Goal: Ask a question: Seek information or help from site administrators or community

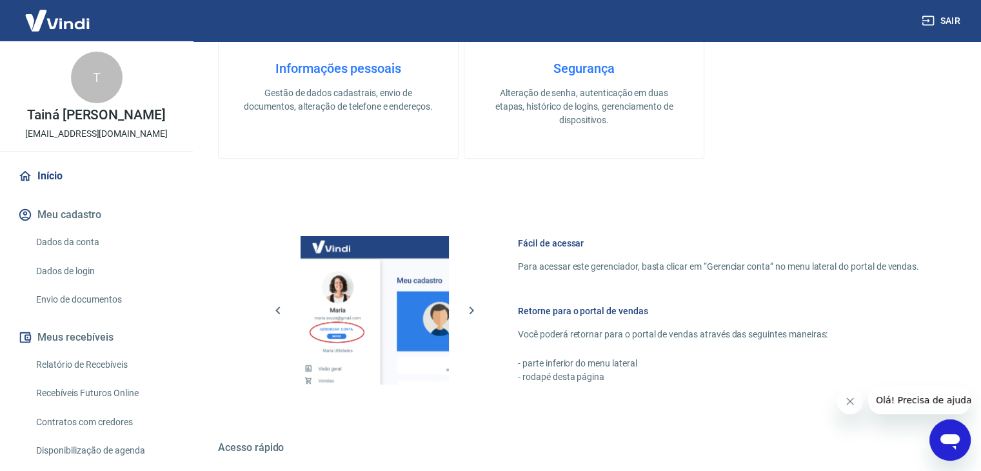
scroll to position [70, 0]
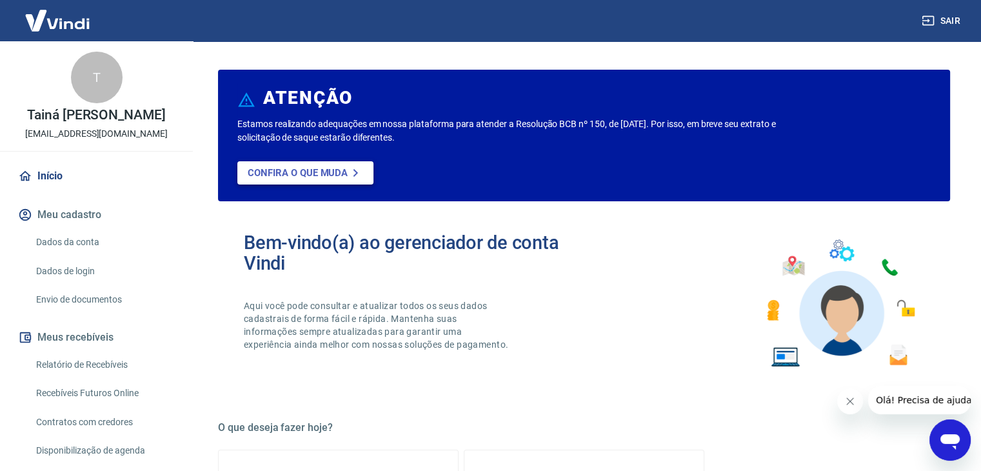
click at [317, 170] on p "Confira o que muda" at bounding box center [298, 173] width 100 height 12
click at [64, 185] on link "Início" at bounding box center [96, 176] width 162 height 28
click at [64, 241] on link "Dados da conta" at bounding box center [104, 242] width 146 height 26
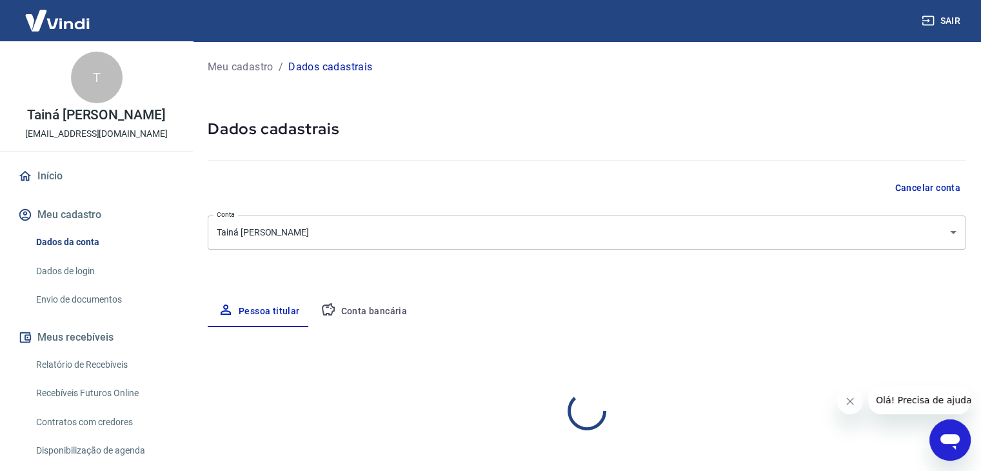
select select "SP"
select select "business"
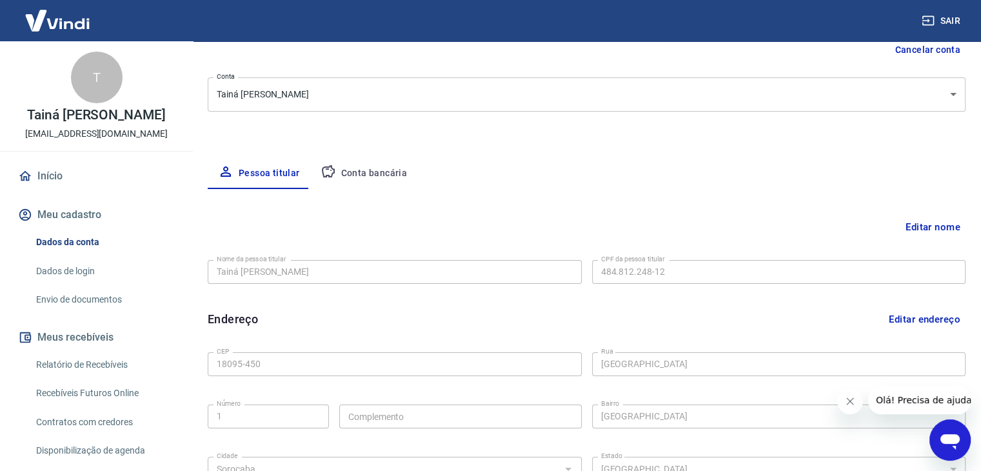
scroll to position [64, 0]
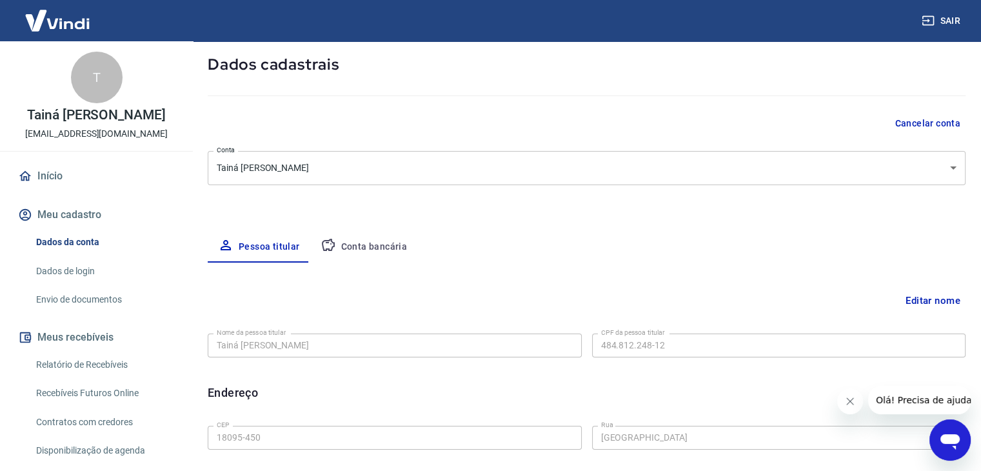
click at [957, 168] on body "Sair T Tainá Cleto Ferreira gdsambientalmarketing@gmail.com Início Meu cadastro…" at bounding box center [490, 171] width 981 height 471
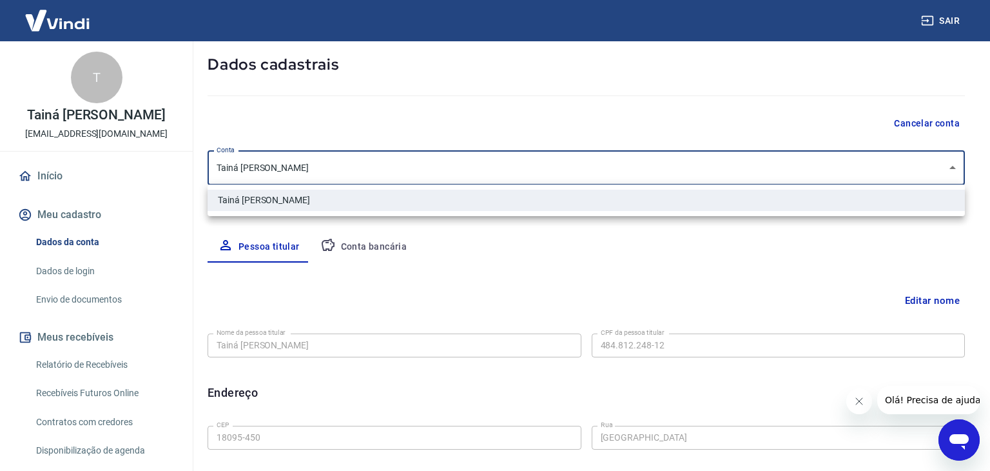
click at [457, 259] on div at bounding box center [495, 235] width 990 height 471
drag, startPoint x: 344, startPoint y: 166, endPoint x: 178, endPoint y: 172, distance: 165.8
click at [178, 172] on body "Sair T Tainá Cleto Ferreira gdsambientalmarketing@gmail.com Início Meu cadastro…" at bounding box center [495, 171] width 990 height 471
click at [342, 253] on div at bounding box center [495, 235] width 990 height 471
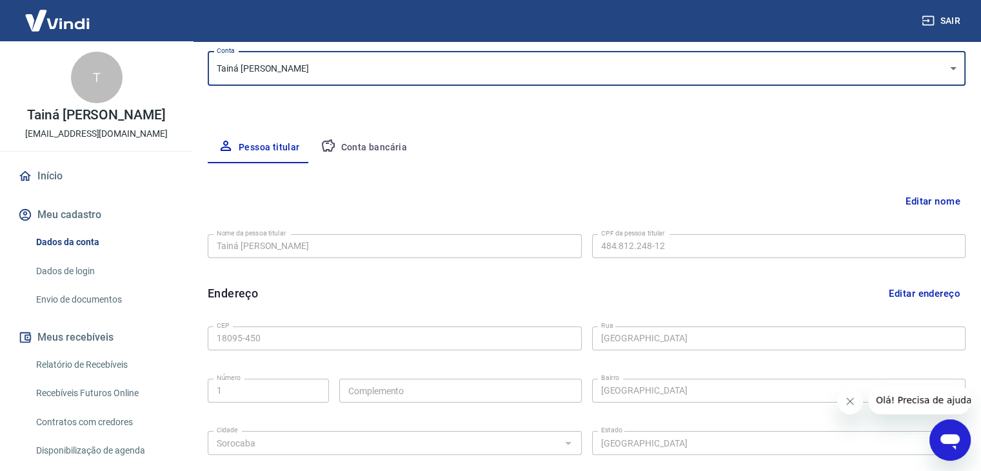
scroll to position [193, 0]
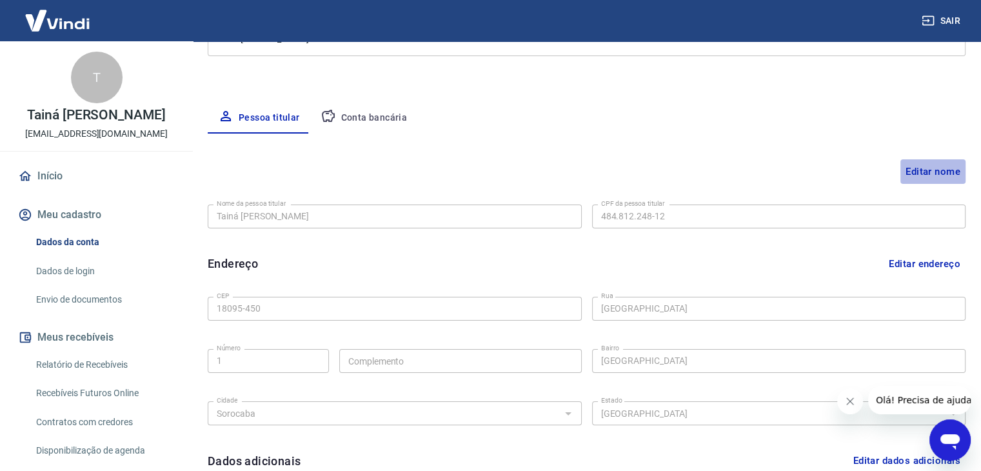
click at [935, 171] on button "Editar nome" at bounding box center [932, 171] width 65 height 25
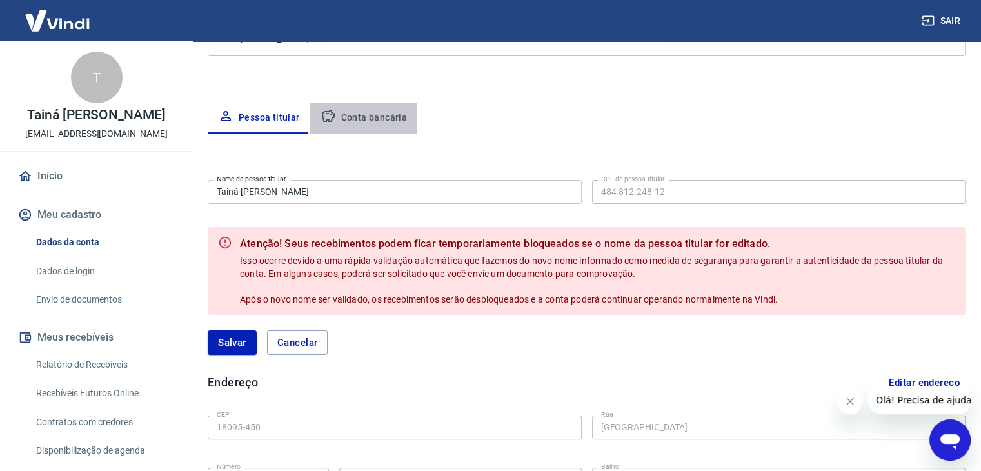
click at [373, 119] on button "Conta bancária" at bounding box center [364, 118] width 108 height 31
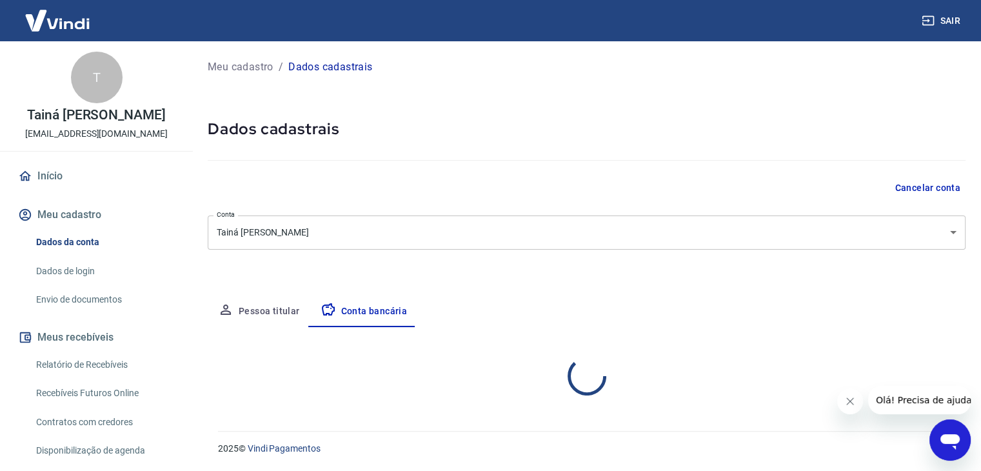
select select "1"
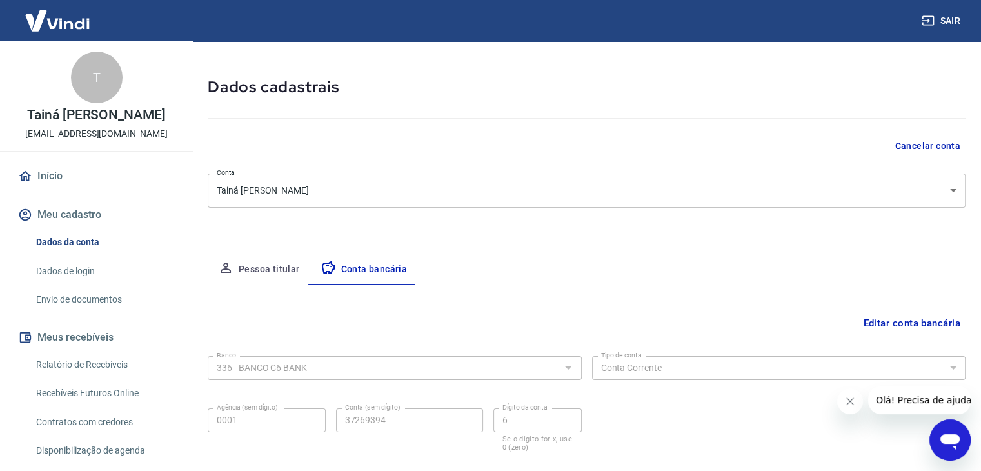
scroll to position [64, 0]
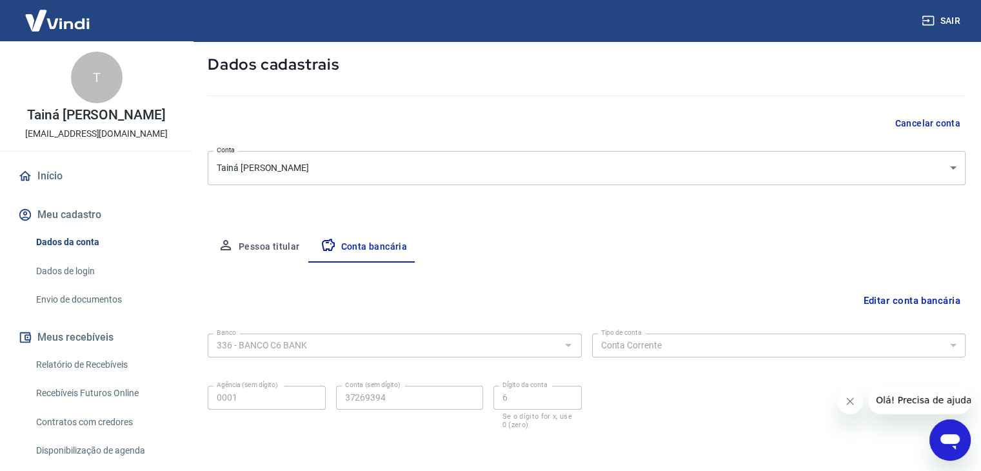
click at [550, 184] on div "Meu cadastro / Dados cadastrais Dados cadastrais Cancelar conta Conta Tainá Cle…" at bounding box center [586, 222] width 789 height 491
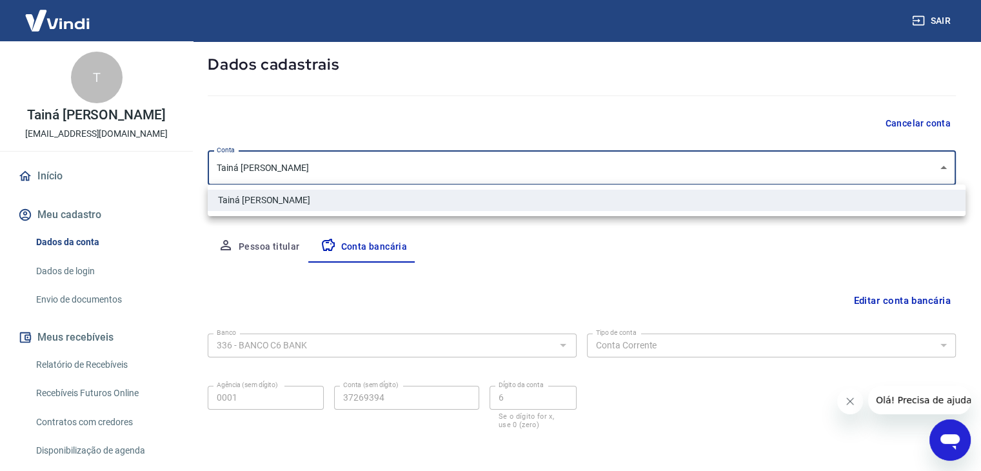
click at [550, 177] on body "Sair T Tainá Cleto Ferreira gdsambientalmarketing@gmail.com Início Meu cadastro…" at bounding box center [490, 171] width 981 height 471
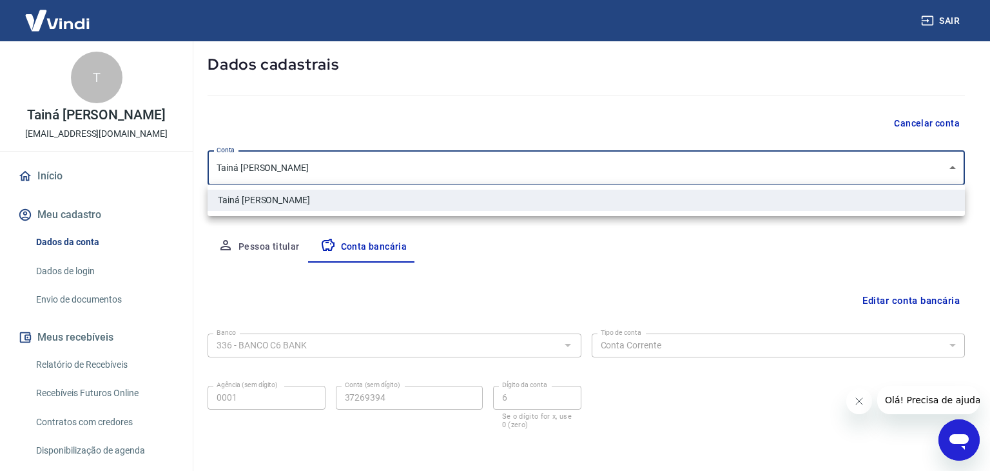
click at [458, 259] on div at bounding box center [495, 235] width 990 height 471
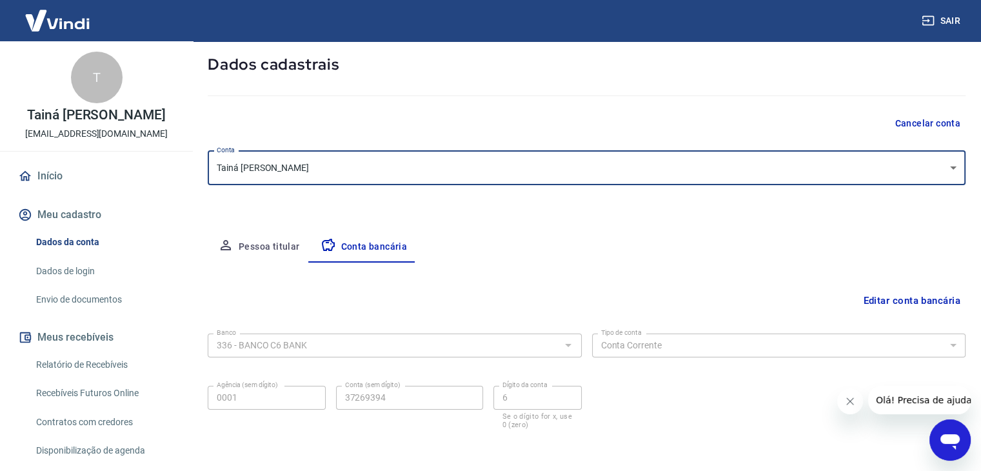
click at [237, 236] on button "Pessoa titular" at bounding box center [259, 246] width 103 height 31
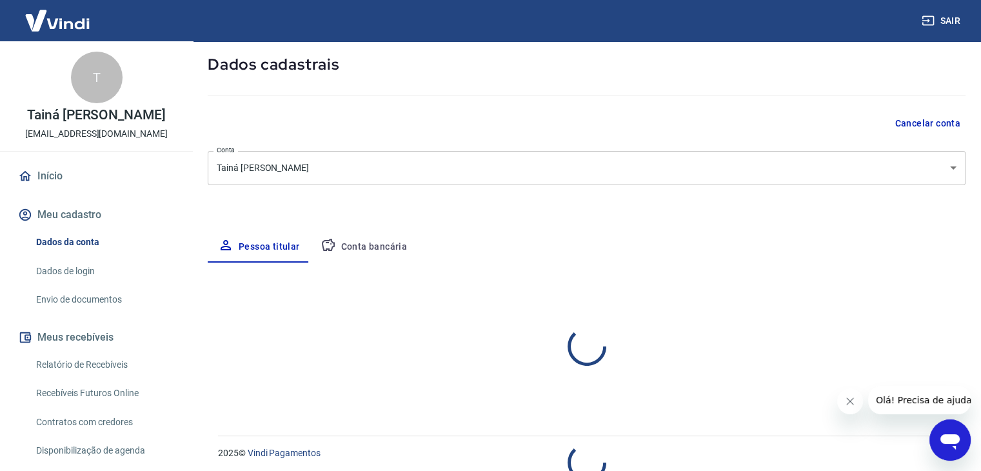
select select "SP"
select select "business"
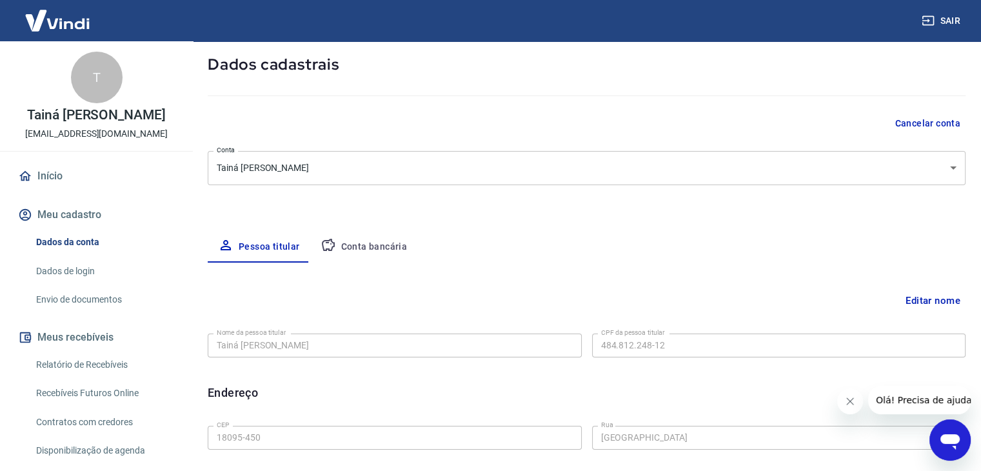
click at [340, 246] on button "Conta bancária" at bounding box center [364, 246] width 108 height 31
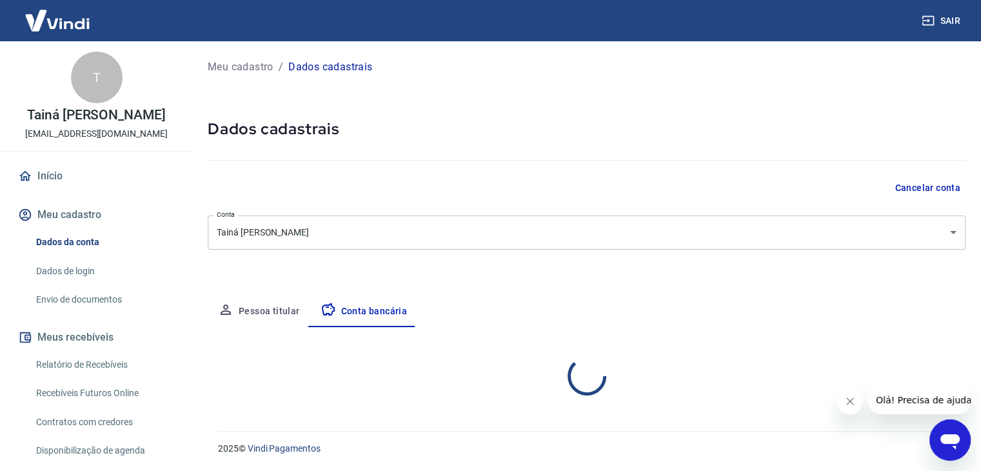
scroll to position [0, 0]
select select "1"
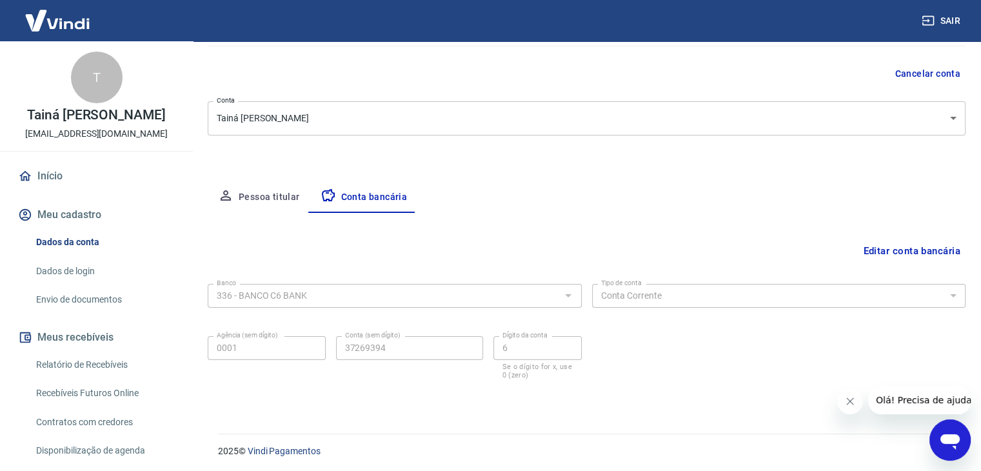
scroll to position [116, 0]
click at [253, 193] on button "Pessoa titular" at bounding box center [259, 195] width 103 height 31
select select "SP"
select select "business"
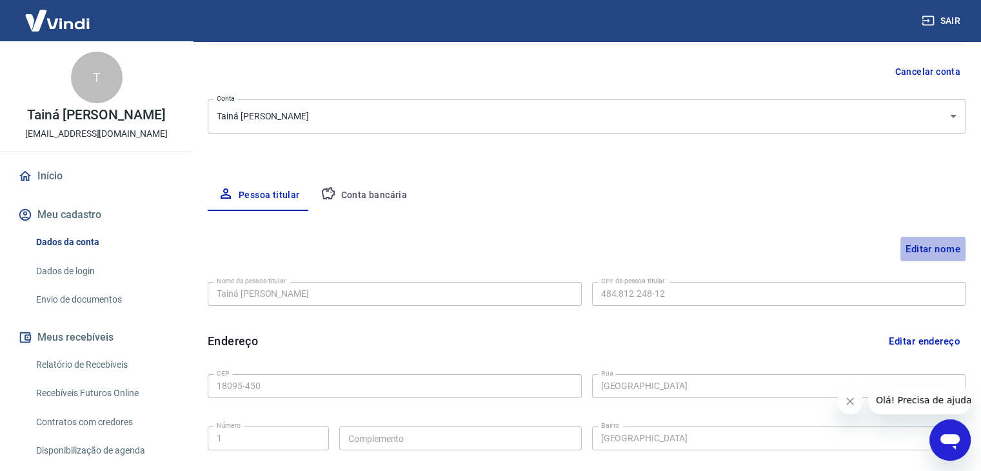
click at [936, 244] on button "Editar nome" at bounding box center [932, 249] width 65 height 25
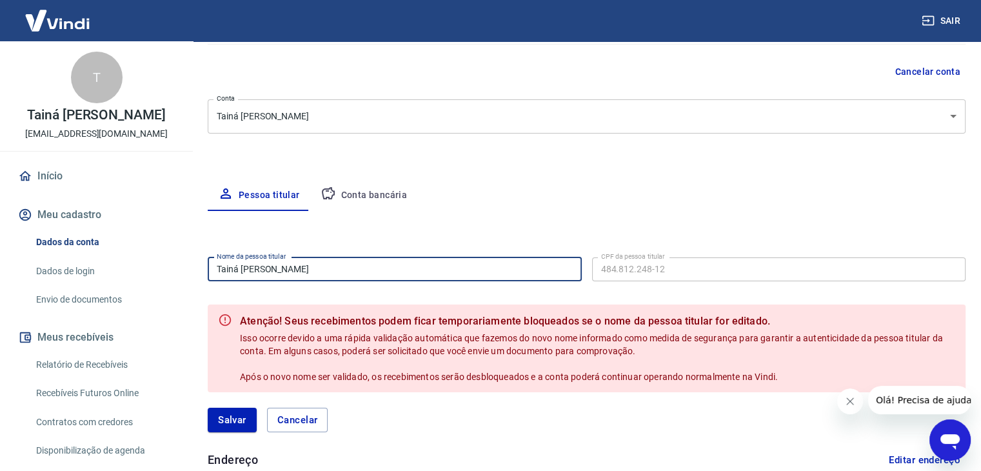
drag, startPoint x: 393, startPoint y: 269, endPoint x: 79, endPoint y: 352, distance: 324.8
click at [108, 341] on div "Sair T Tainá Cleto Ferreira gdsambientalmarketing@gmail.com Início Meu cadastro…" at bounding box center [490, 119] width 981 height 471
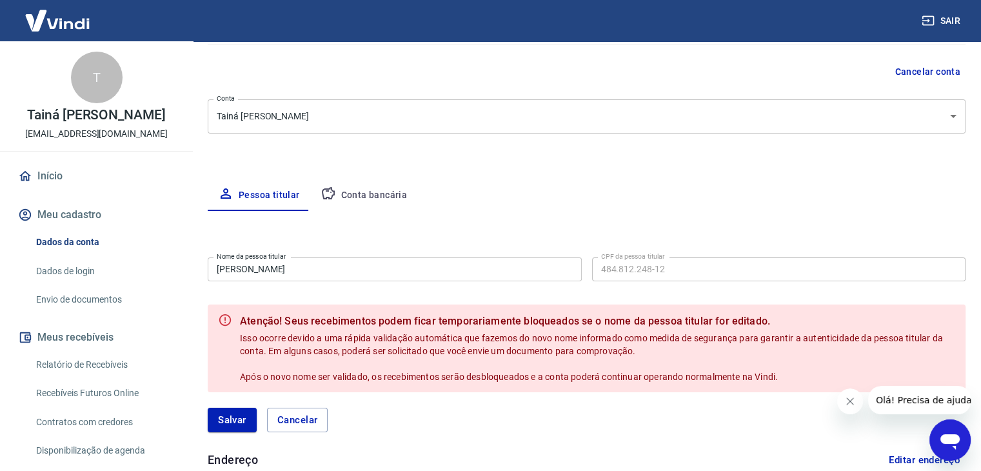
click at [453, 269] on input "Ricardo Guedes" at bounding box center [395, 269] width 374 height 24
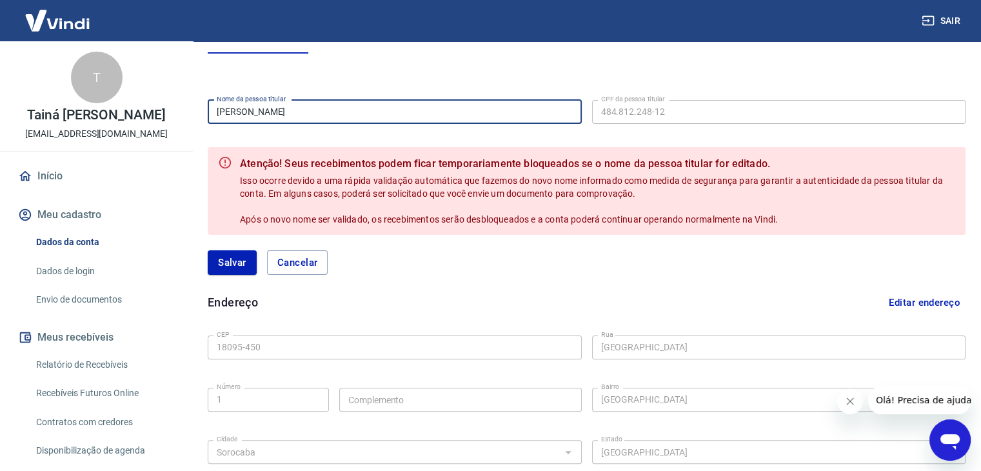
scroll to position [310, 0]
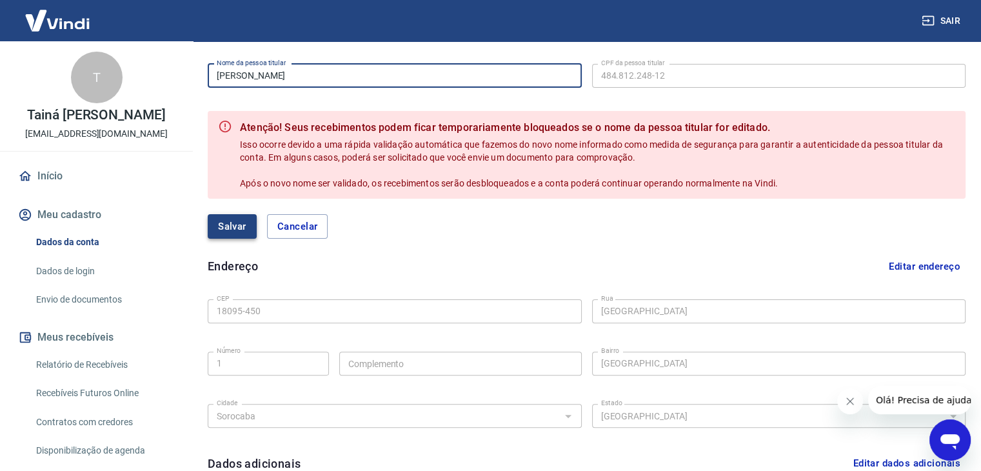
type input "[PERSON_NAME]"
click at [224, 224] on button "Salvar" at bounding box center [232, 226] width 49 height 25
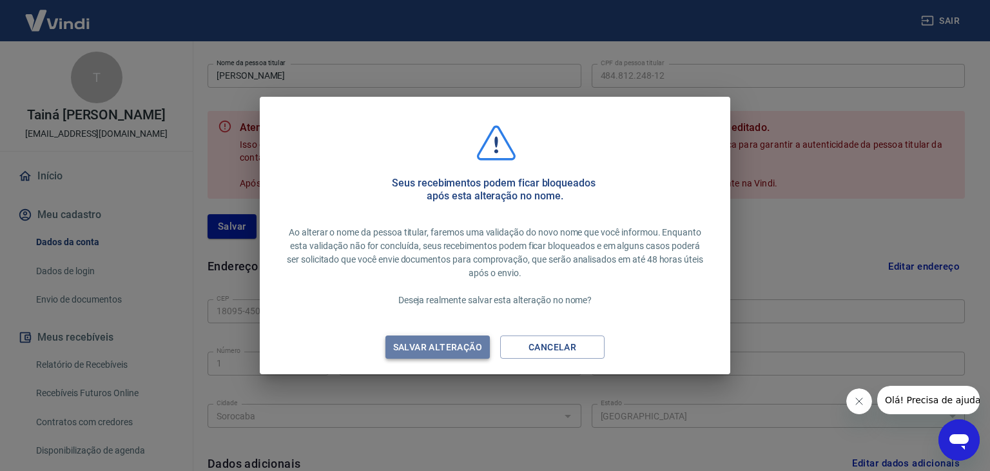
click at [461, 352] on div "Salvar alteração" at bounding box center [438, 347] width 120 height 16
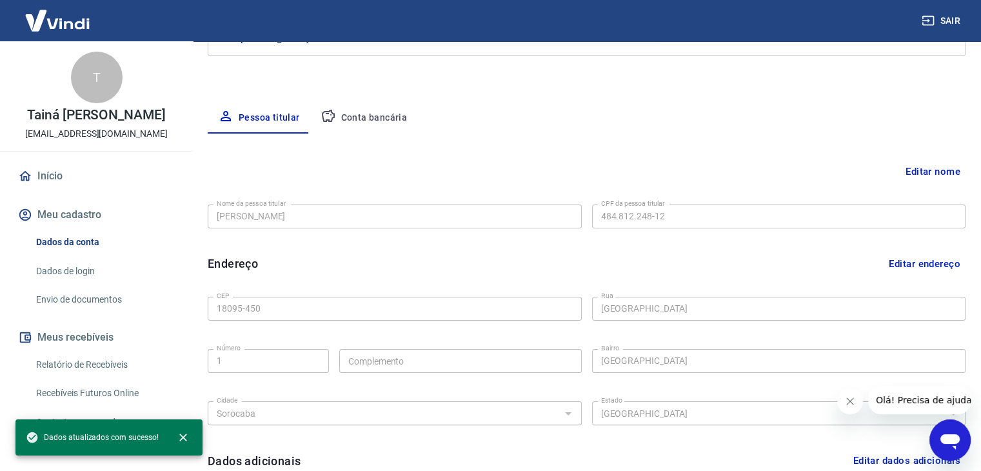
scroll to position [97, 0]
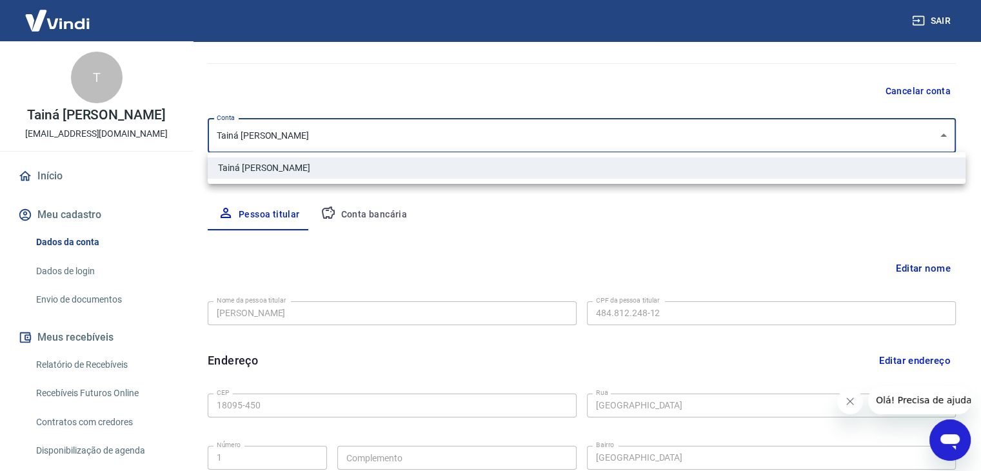
click at [382, 137] on body "Sair T Tainá Cleto Ferreira gdsambientalmarketing@gmail.com Início Meu cadastro…" at bounding box center [490, 138] width 981 height 471
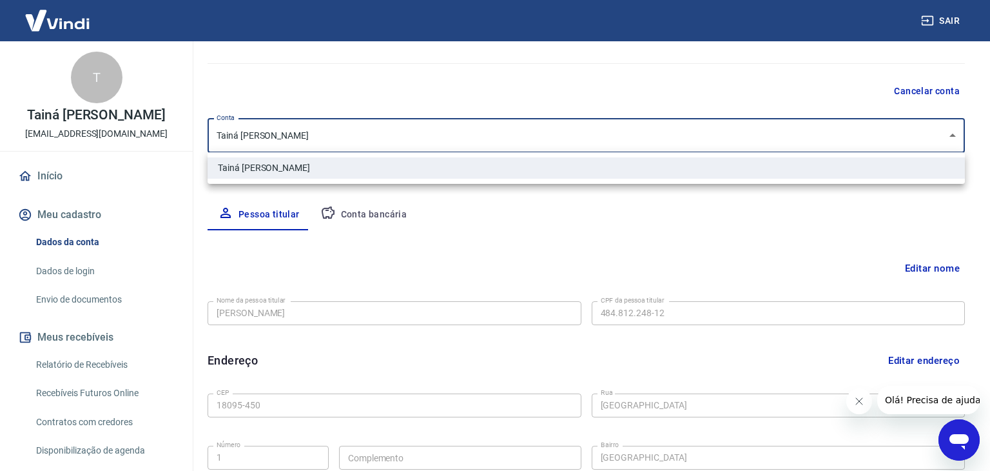
click at [732, 248] on div at bounding box center [495, 235] width 990 height 471
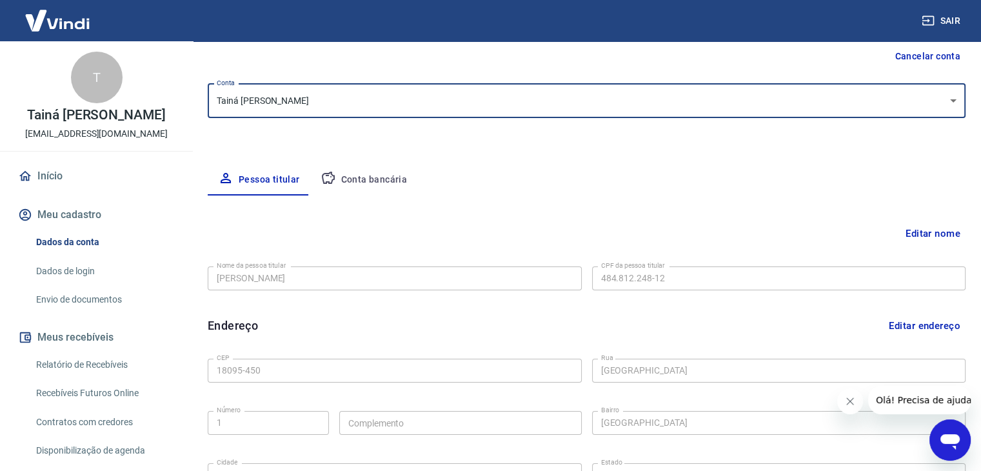
scroll to position [0, 0]
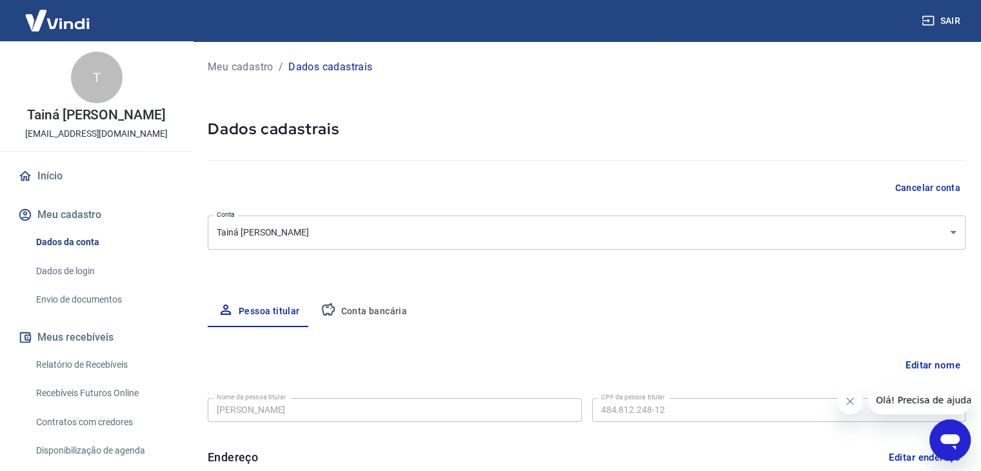
click at [68, 110] on p "Tainá Cleto Ferreira" at bounding box center [96, 115] width 139 height 14
click at [83, 217] on button "Meu cadastro" at bounding box center [96, 215] width 162 height 28
click at [91, 264] on link "Dados de login" at bounding box center [104, 271] width 146 height 26
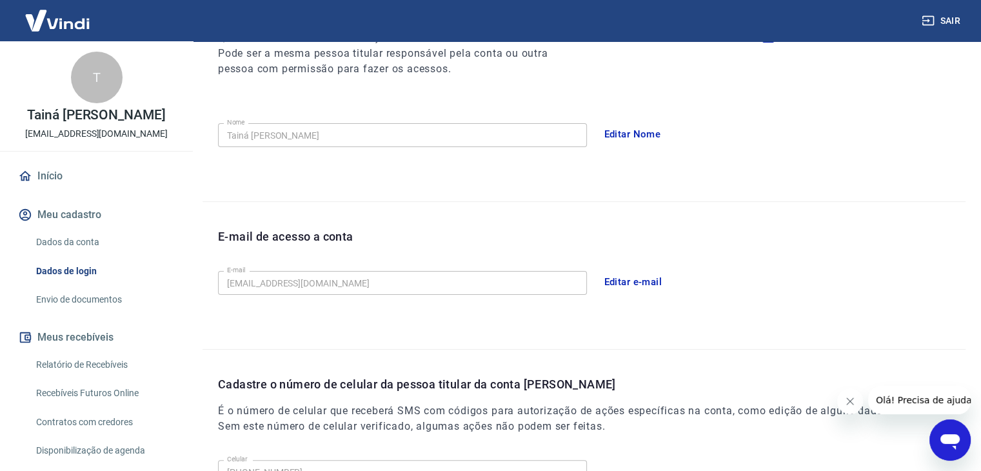
scroll to position [193, 0]
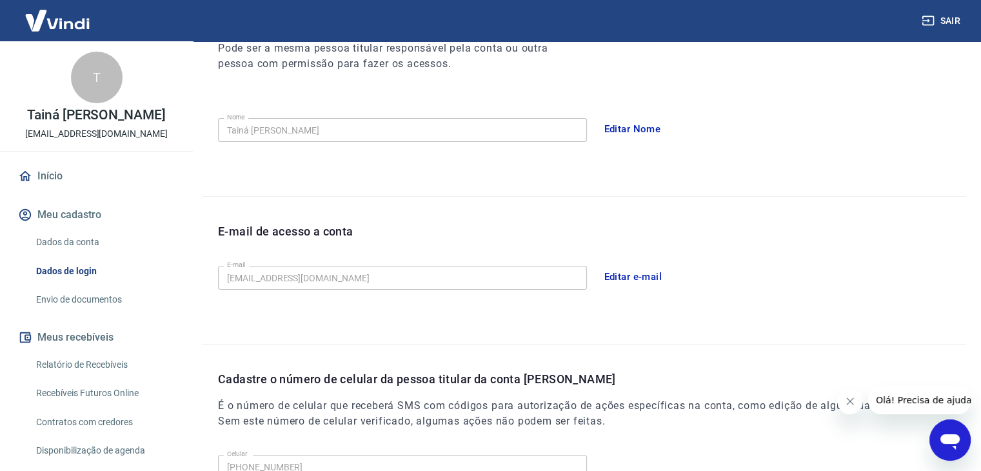
click at [616, 124] on button "Editar Nome" at bounding box center [632, 128] width 71 height 27
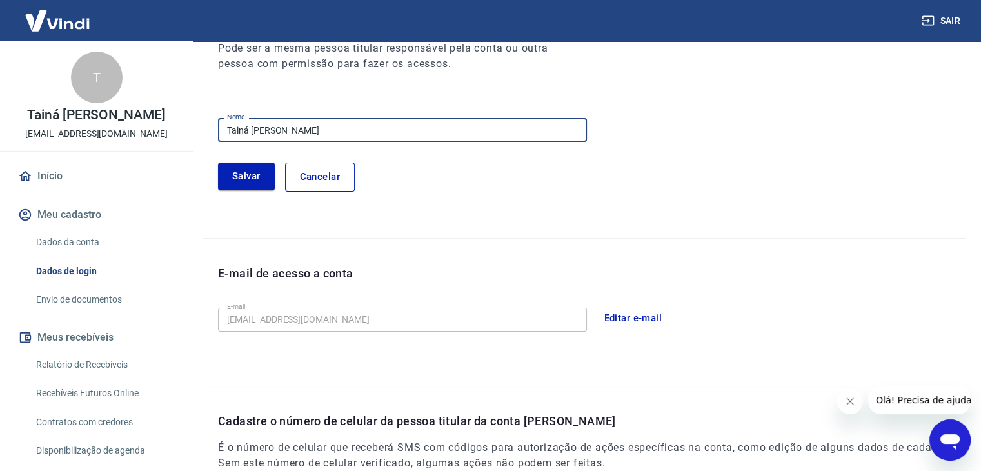
drag, startPoint x: 299, startPoint y: 139, endPoint x: 3, endPoint y: 176, distance: 298.2
click at [5, 176] on div "Sair T Tainá Cleto Ferreira gdsambientalmarketing@gmail.com Início Meu cadastro…" at bounding box center [490, 42] width 981 height 471
type input "[PERSON_NAME]"
click at [246, 176] on button "Salvar" at bounding box center [246, 175] width 57 height 27
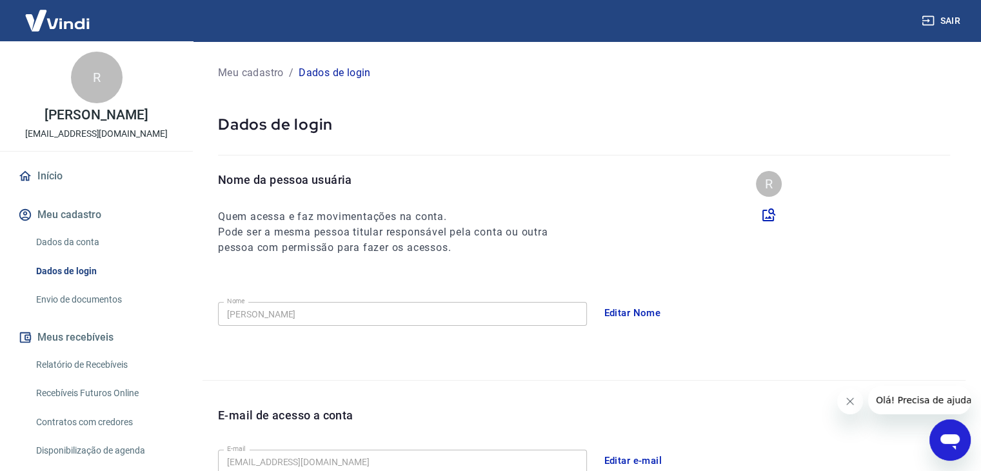
scroll to position [0, 0]
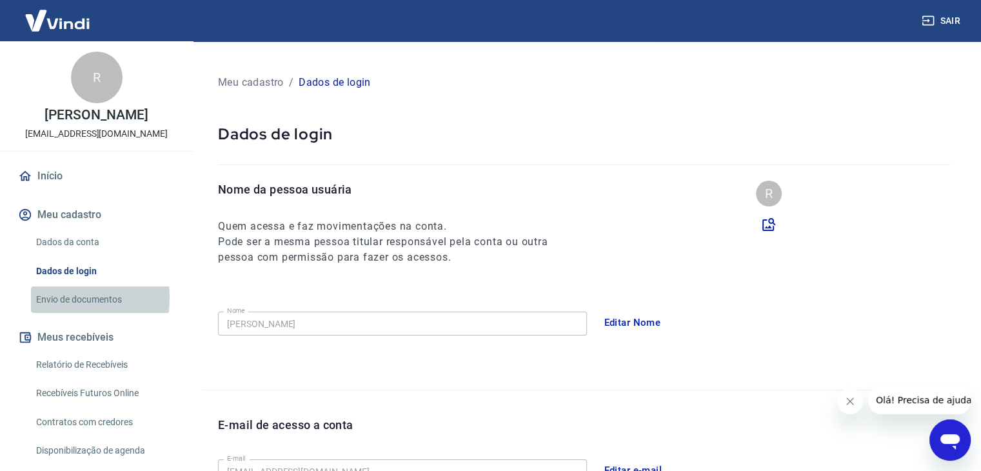
click at [54, 297] on link "Envio de documentos" at bounding box center [104, 299] width 146 height 26
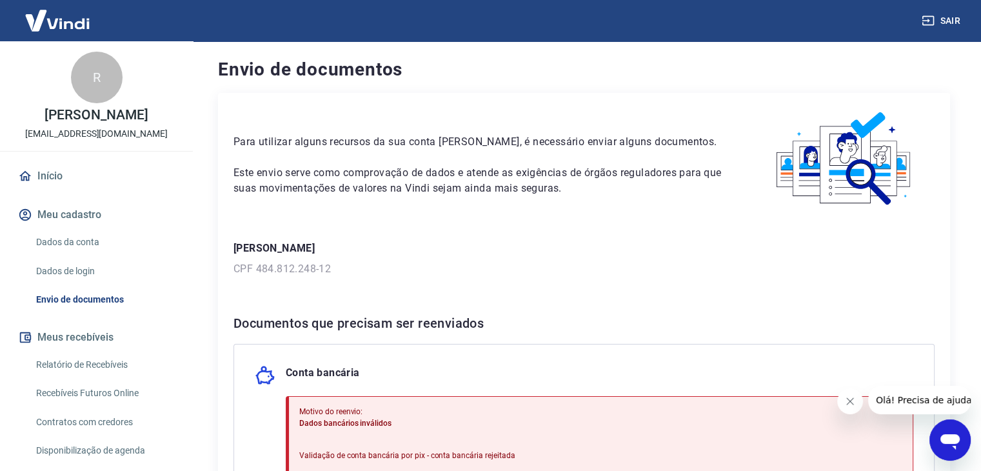
scroll to position [129, 0]
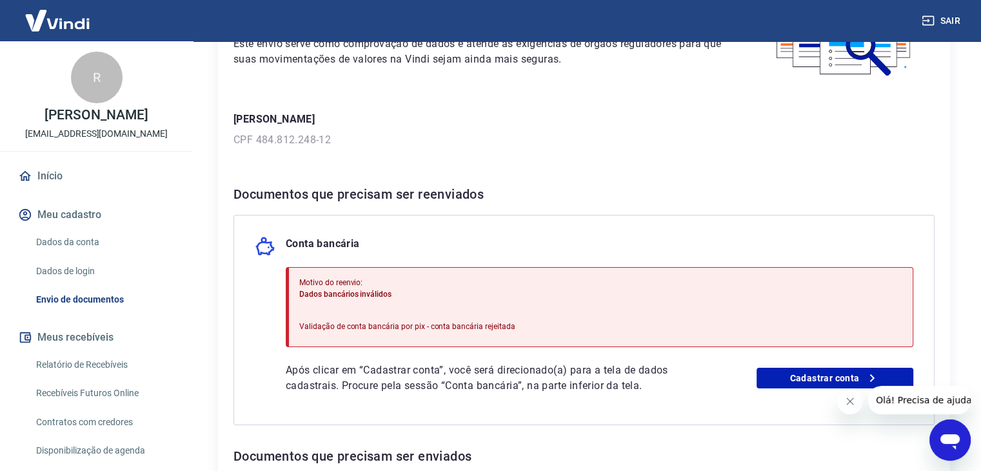
click at [288, 132] on p "CPF 484.812.248-12" at bounding box center [583, 139] width 701 height 15
click at [288, 139] on p "CPF 484.812.248-12" at bounding box center [583, 139] width 701 height 15
click at [387, 150] on div "Para utilizar alguns recursos da sua conta Vindi, é necessário enviar alguns do…" at bounding box center [584, 298] width 732 height 669
click at [255, 157] on div "Para utilizar alguns recursos da sua conta Vindi, é necessário enviar alguns do…" at bounding box center [584, 298] width 732 height 669
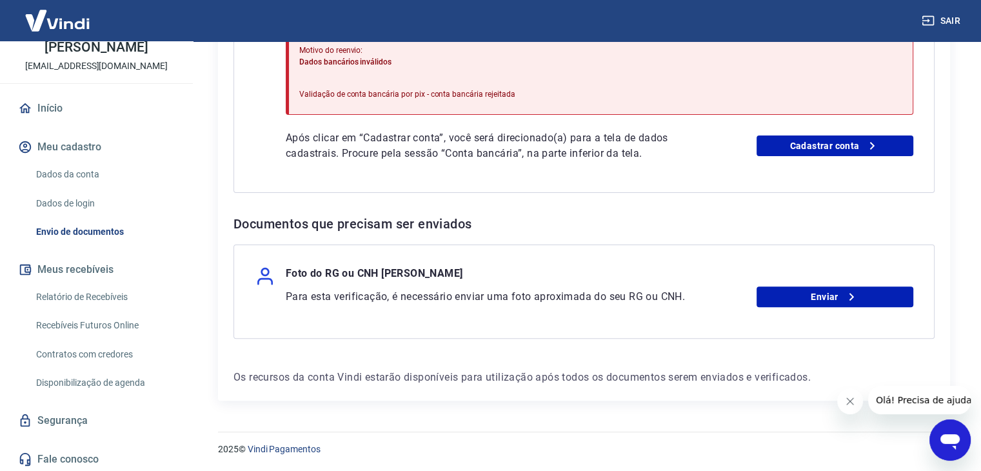
scroll to position [70, 0]
click at [112, 452] on link "Fale conosco" at bounding box center [96, 457] width 162 height 28
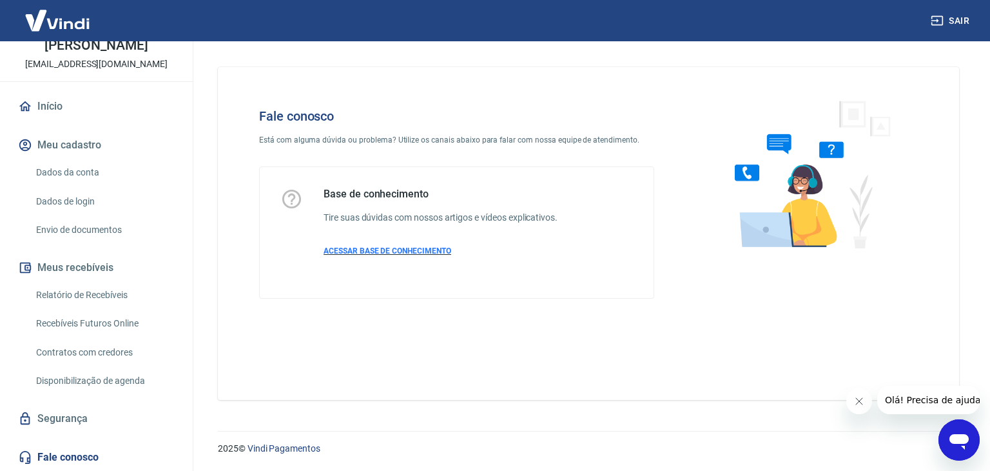
click at [393, 254] on span "ACESSAR BASE DE CONHECIMENTO" at bounding box center [388, 250] width 128 height 9
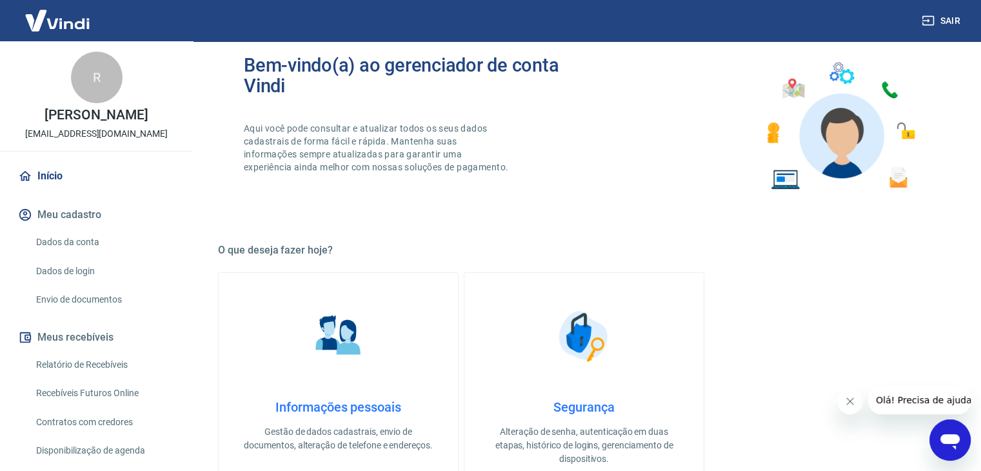
scroll to position [193, 0]
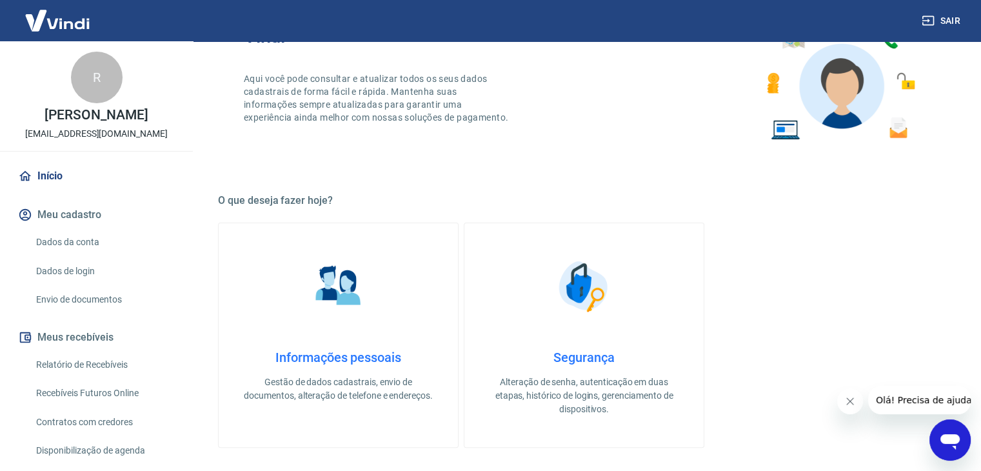
click at [353, 354] on h4 "Informações pessoais" at bounding box center [338, 356] width 198 height 15
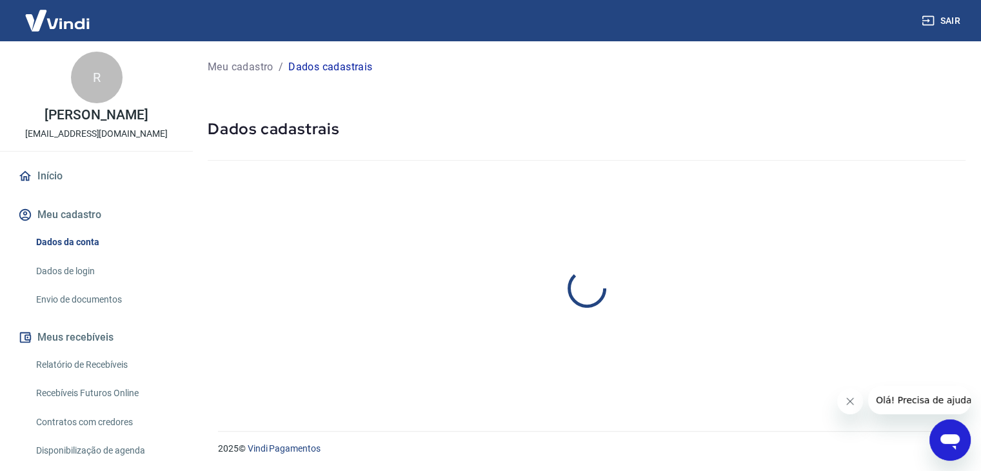
select select "SP"
select select "business"
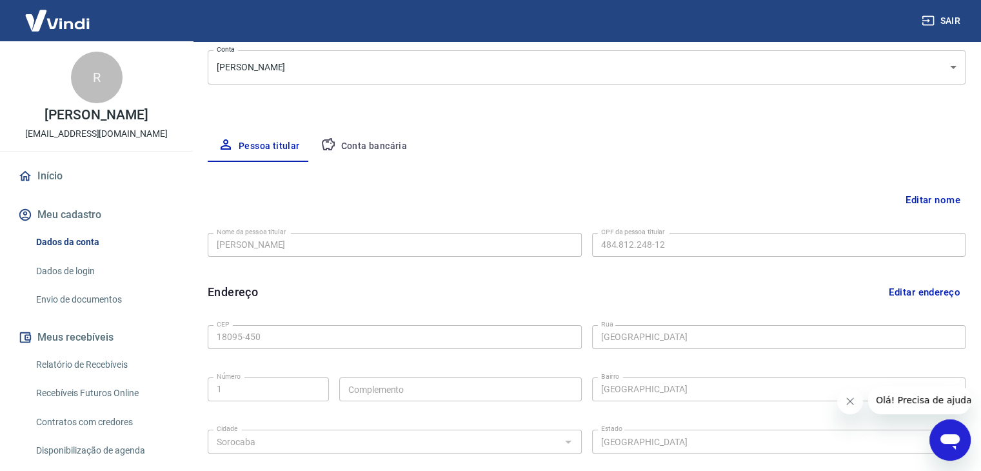
scroll to position [193, 0]
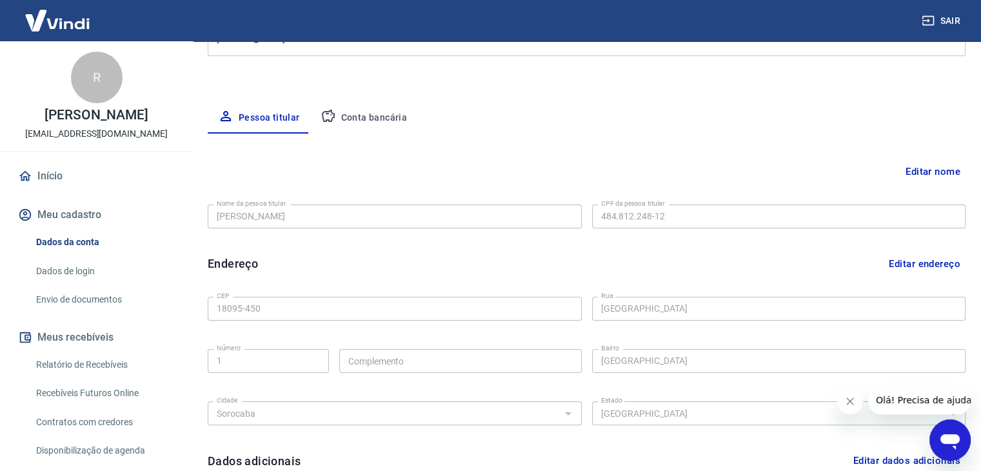
click at [945, 163] on button "Editar nome" at bounding box center [932, 171] width 65 height 25
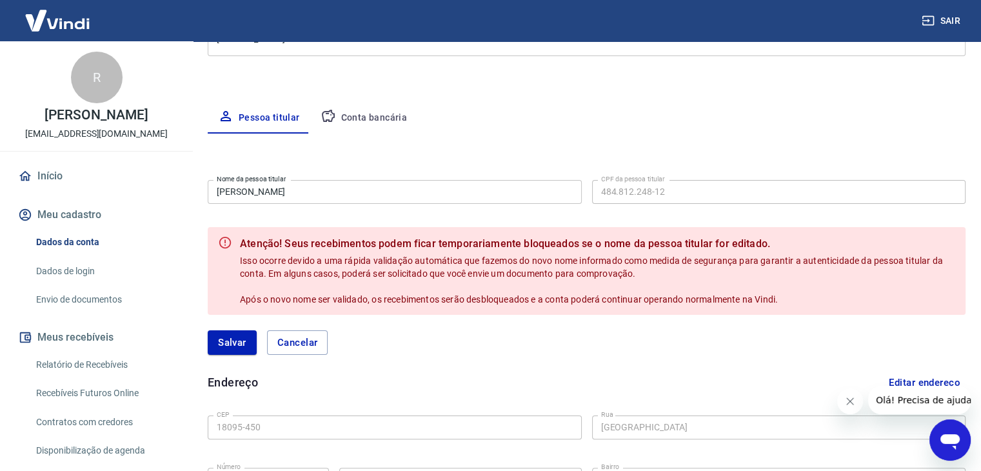
click at [379, 119] on button "Conta bancária" at bounding box center [364, 118] width 108 height 31
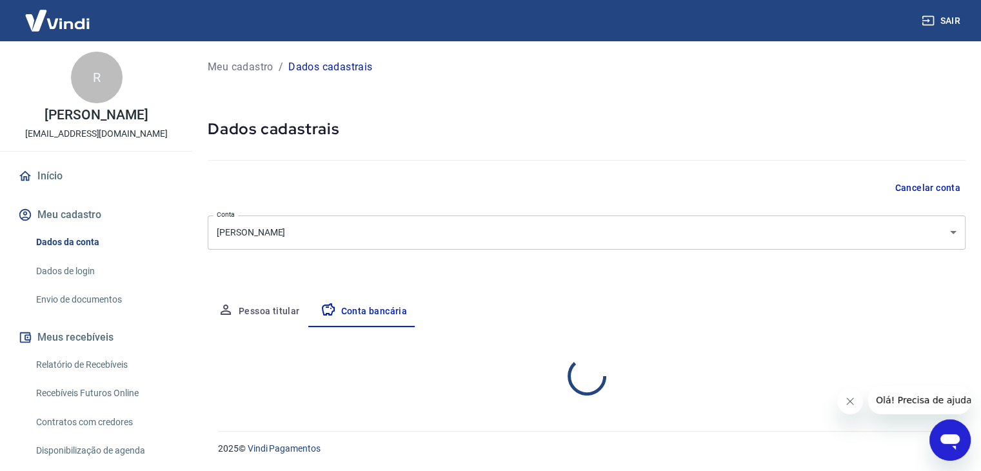
scroll to position [0, 0]
select select "1"
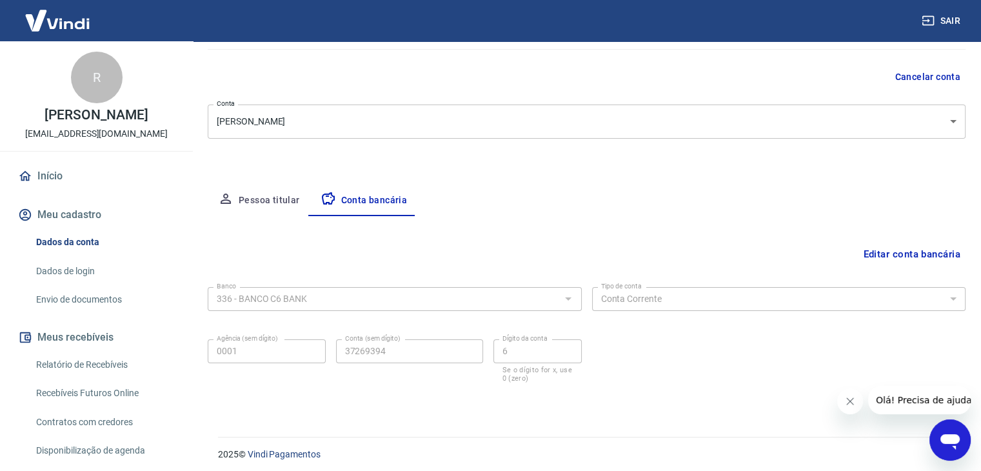
scroll to position [116, 0]
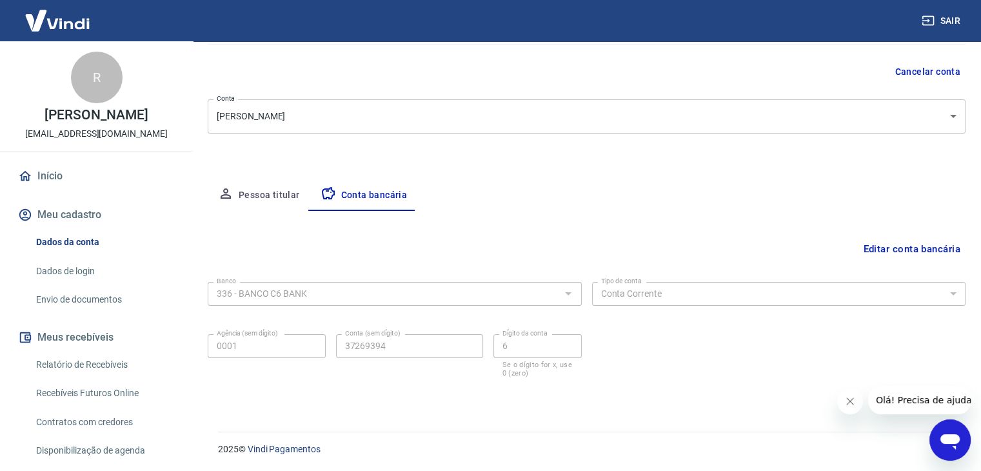
click at [245, 202] on button "Pessoa titular" at bounding box center [259, 195] width 103 height 31
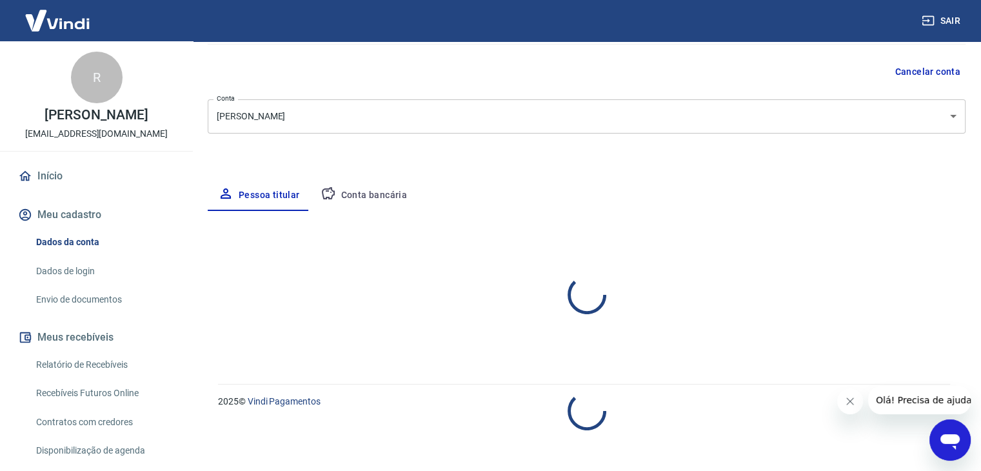
select select "SP"
select select "business"
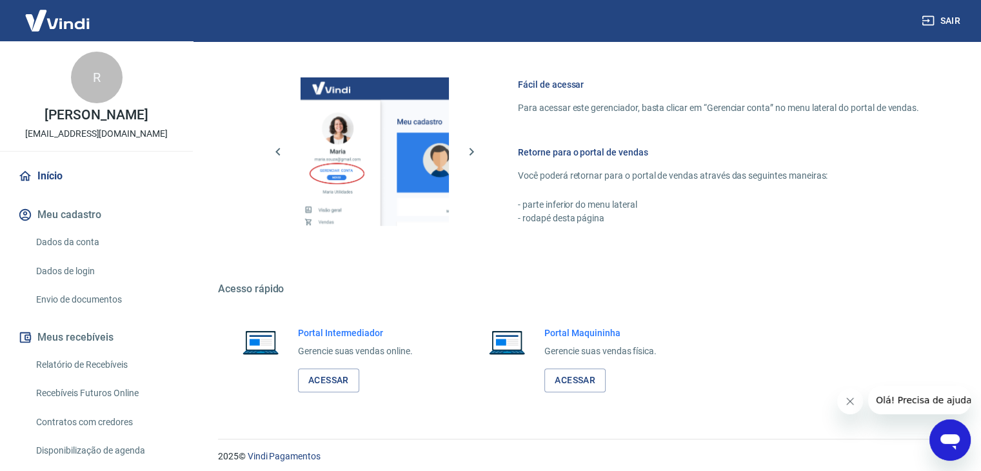
scroll to position [647, 0]
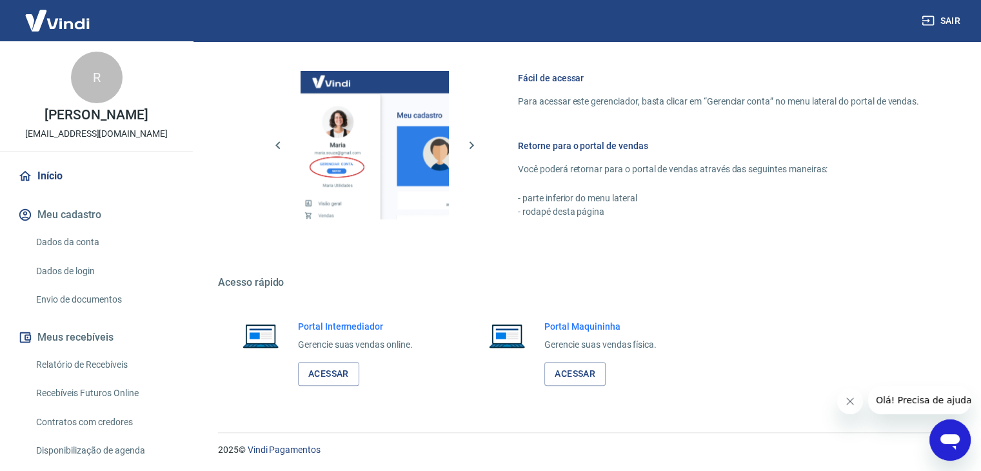
click at [86, 130] on p "[EMAIL_ADDRESS][DOMAIN_NAME]" at bounding box center [96, 134] width 142 height 14
click at [39, 181] on link "Início" at bounding box center [96, 176] width 162 height 28
click at [50, 217] on button "Meu cadastro" at bounding box center [96, 215] width 162 height 28
click at [50, 216] on button "Meu cadastro" at bounding box center [96, 215] width 162 height 28
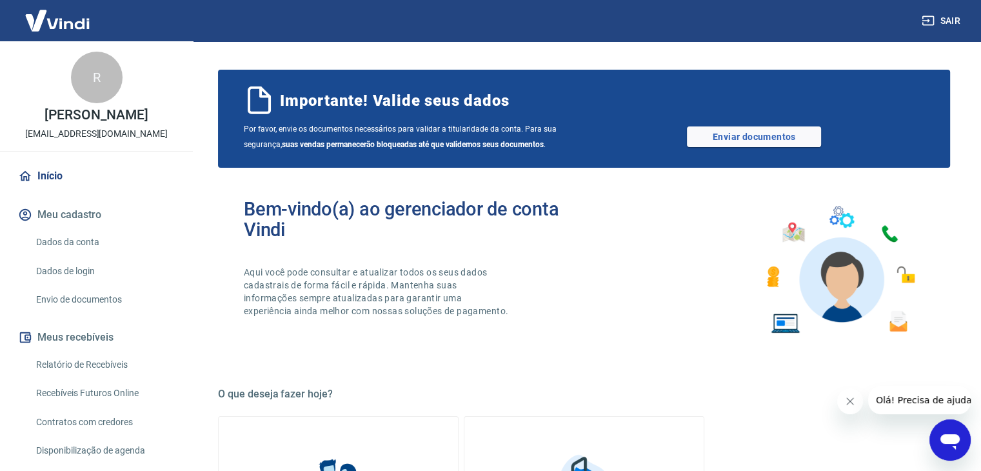
scroll to position [0, 0]
click at [709, 132] on link "Enviar documentos" at bounding box center [754, 136] width 134 height 21
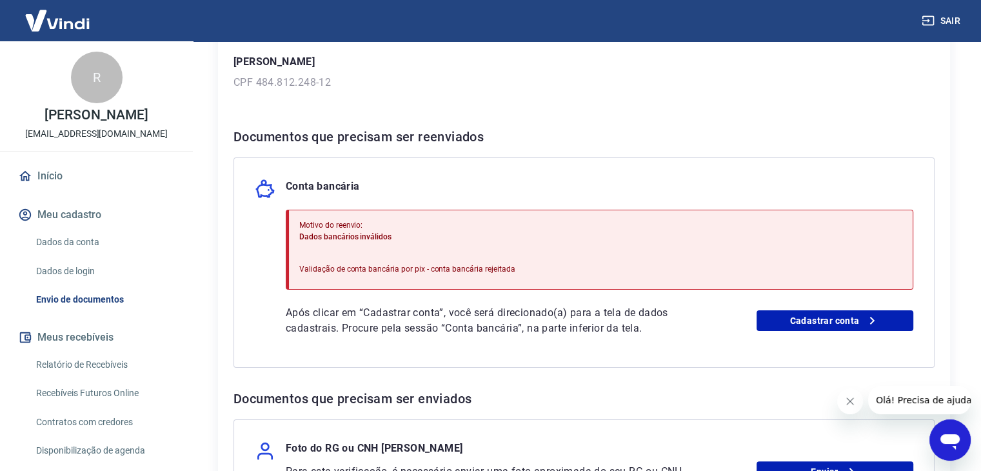
scroll to position [193, 0]
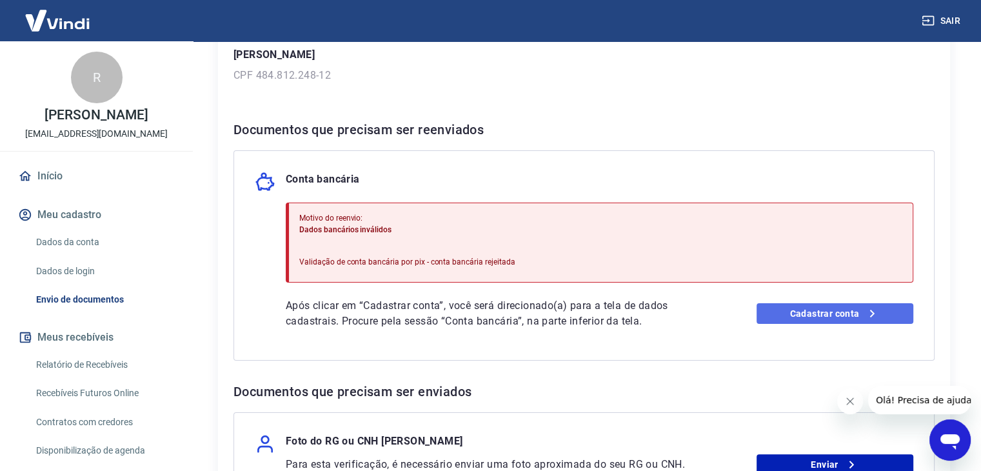
click at [812, 318] on link "Cadastrar conta" at bounding box center [834, 313] width 157 height 21
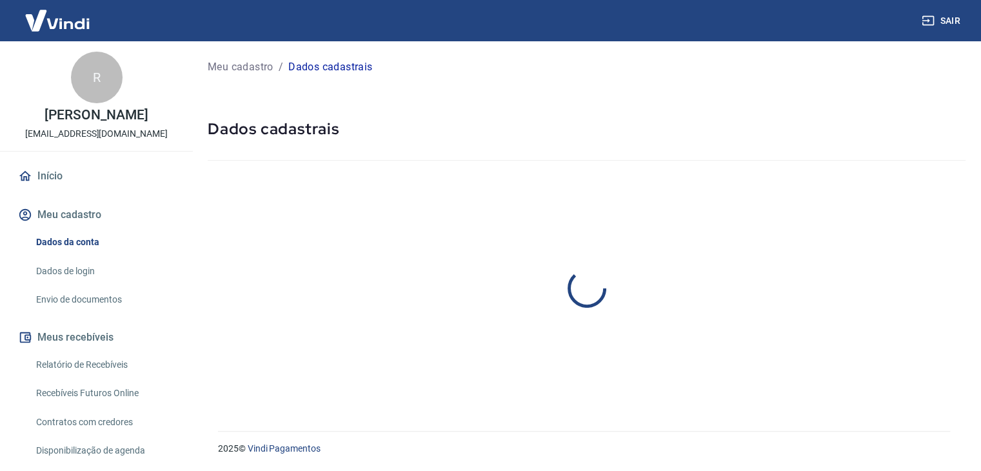
select select "SP"
select select "business"
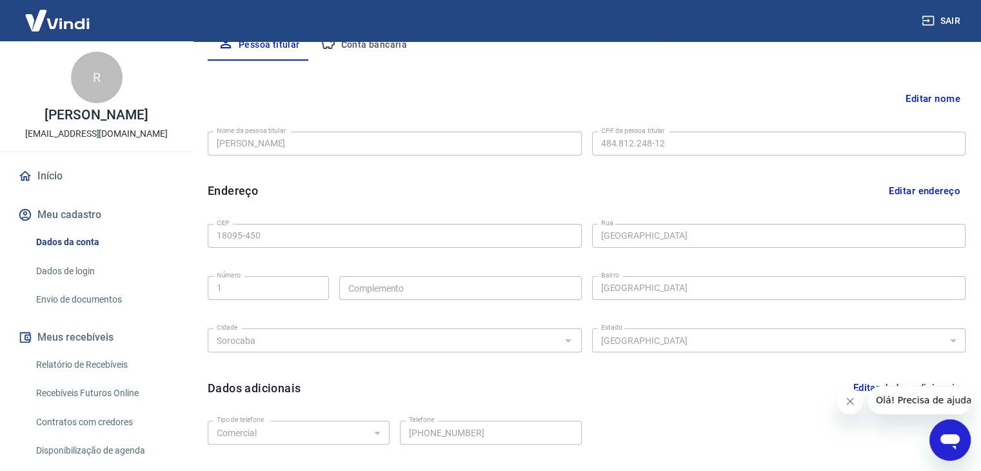
scroll to position [193, 0]
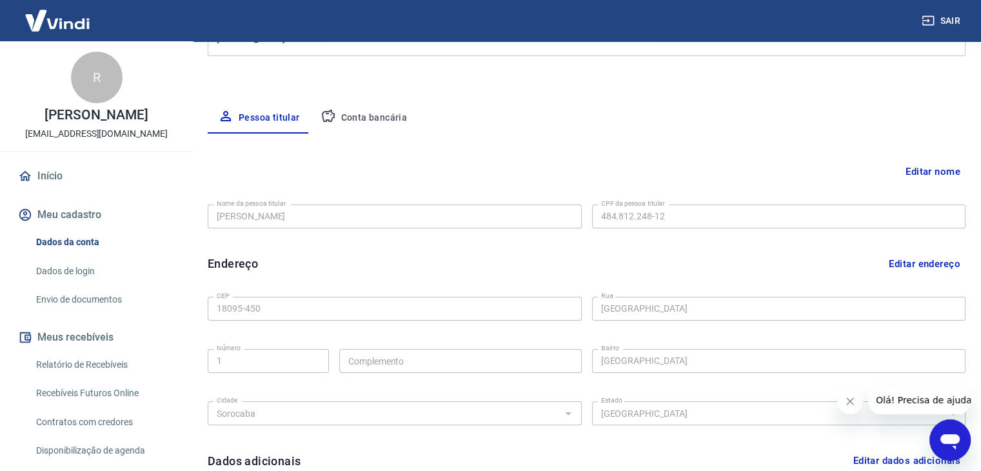
click at [75, 251] on link "Dados da conta" at bounding box center [104, 242] width 146 height 26
click at [67, 237] on link "Dados da conta" at bounding box center [104, 242] width 146 height 26
click at [948, 436] on icon "Abrir janela de mensagens" at bounding box center [949, 441] width 19 height 15
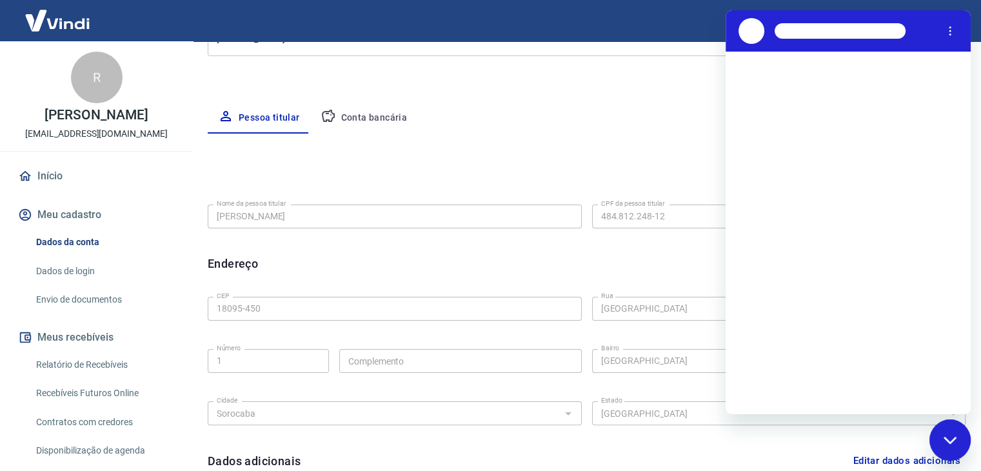
scroll to position [0, 0]
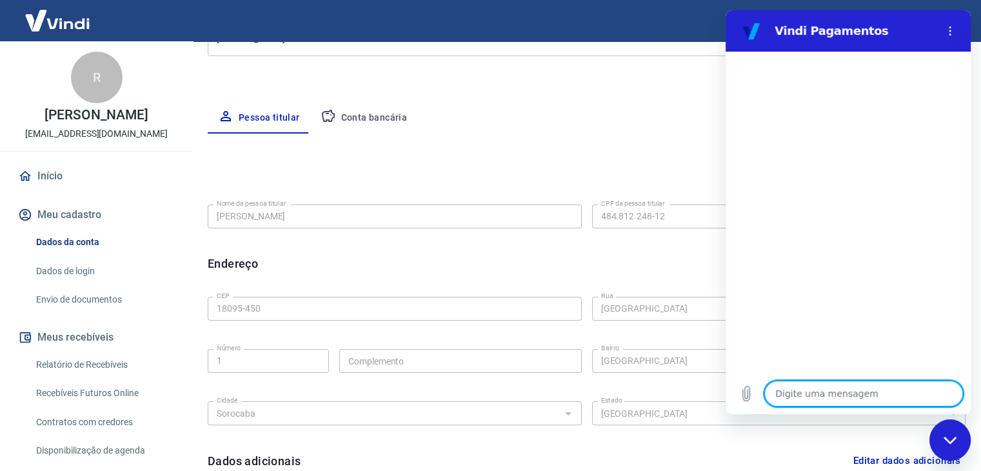
click at [840, 385] on textarea at bounding box center [863, 393] width 199 height 26
type textarea "o"
type textarea "x"
type textarea "ol"
type textarea "x"
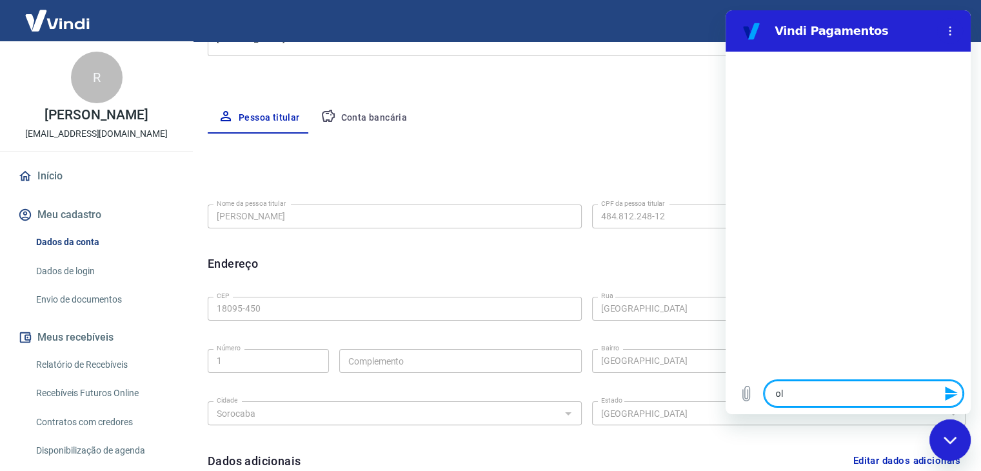
type textarea "olá"
type textarea "x"
type textarea "olá"
type textarea "x"
type textarea "olá t"
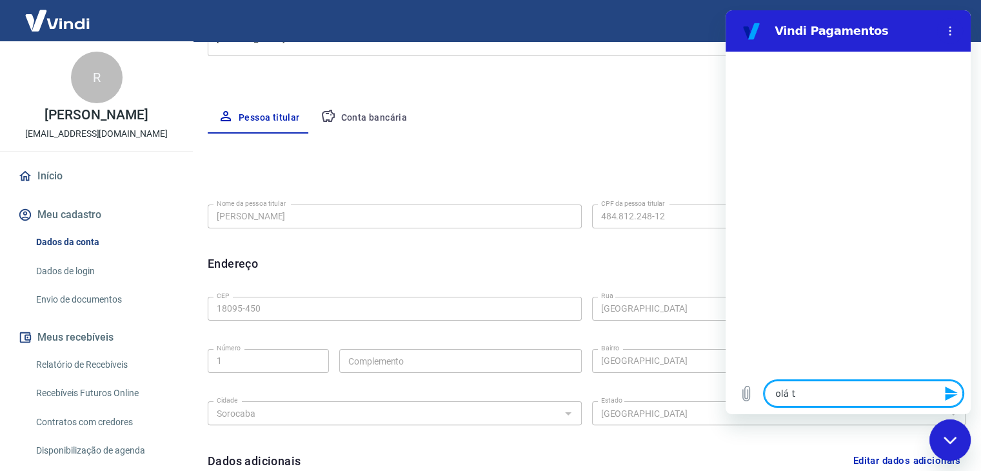
type textarea "x"
type textarea "olá tu"
type textarea "x"
type textarea "olá t"
type textarea "x"
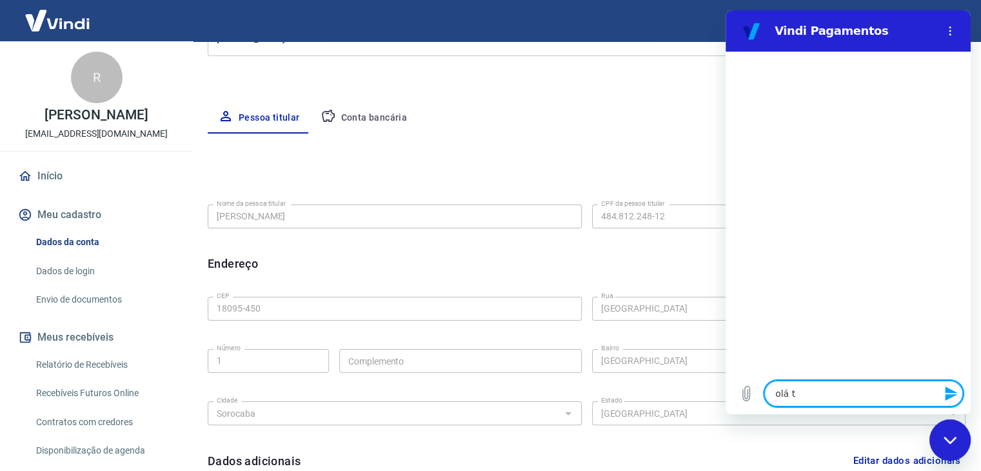
type textarea "olá"
type textarea "x"
type textarea "olá"
type textarea "x"
type textarea "olá,"
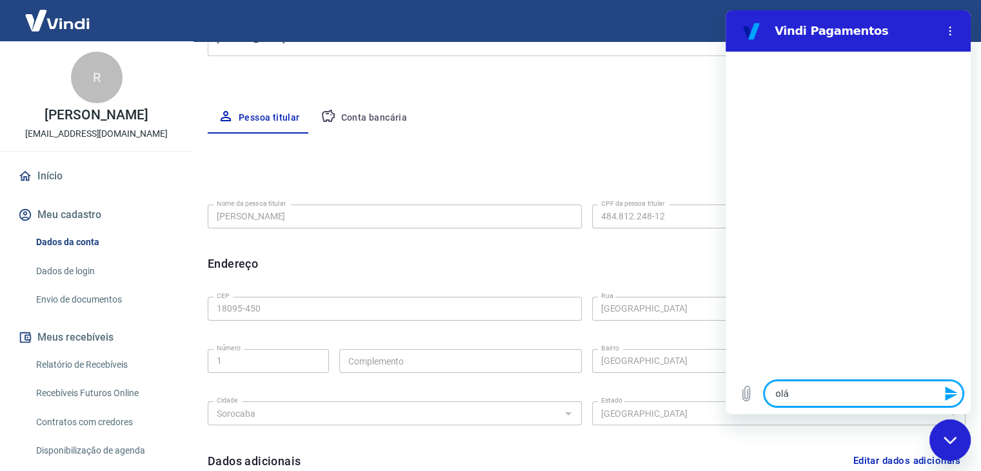
type textarea "x"
type textarea "olá,"
type textarea "x"
type textarea "olá, p"
type textarea "x"
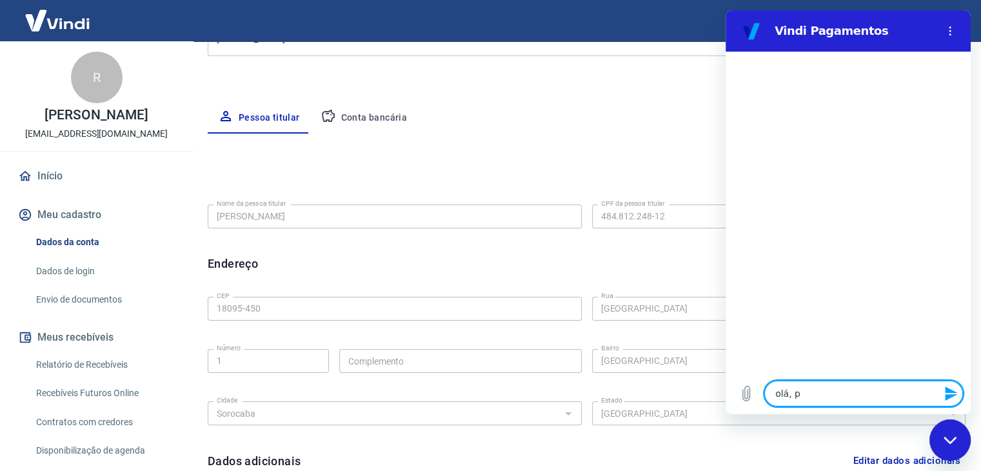
type textarea "olá, pr"
type textarea "x"
type textarea "olá, pre"
type textarea "x"
type textarea "olá, prec"
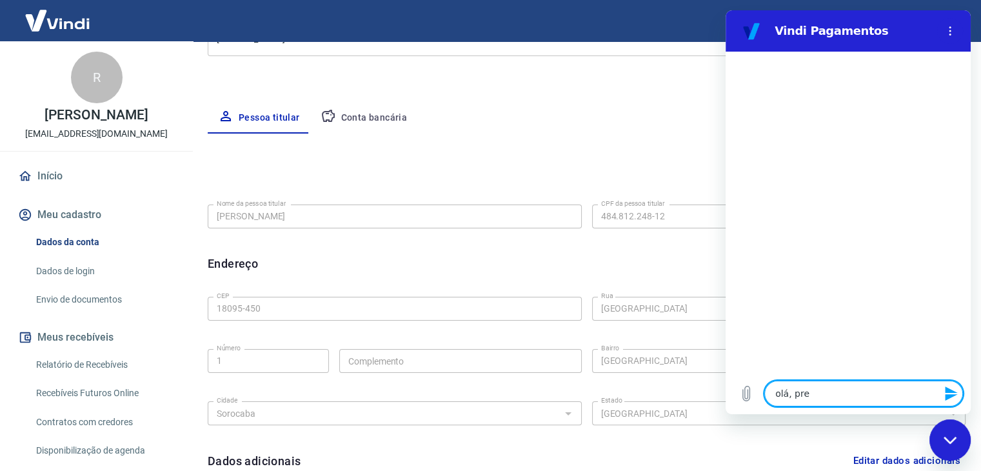
type textarea "x"
type textarea "olá, preci"
type textarea "x"
type textarea "olá, precis"
type textarea "x"
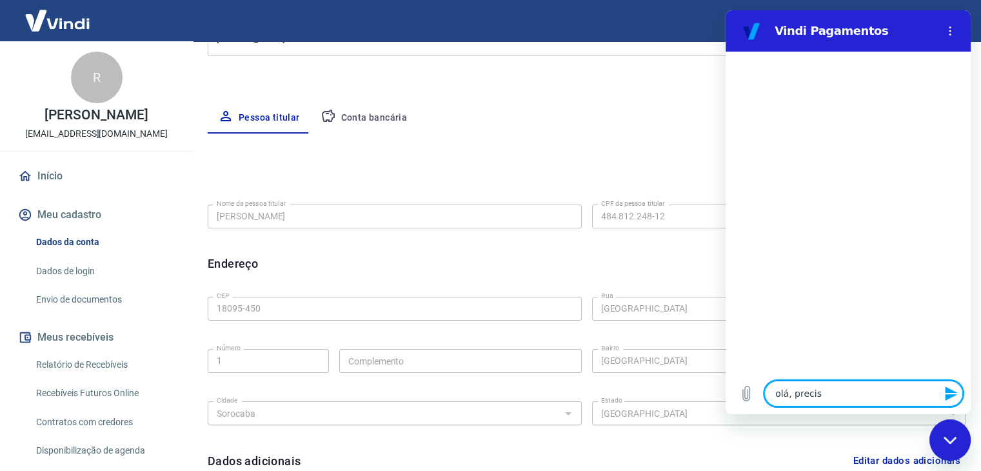
type textarea "olá, preciso"
type textarea "x"
type textarea "olá, preciso"
type textarea "x"
type textarea "olá, preciso a"
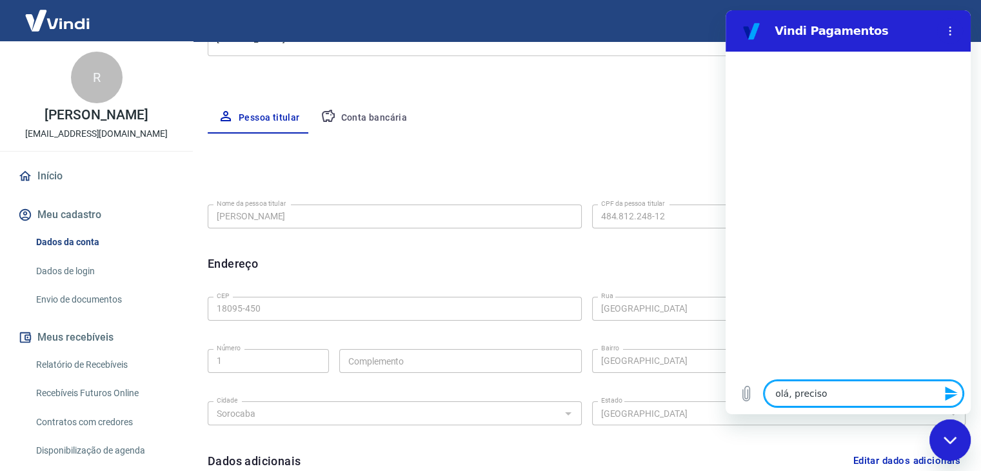
type textarea "x"
type textarea "olá, preciso al"
type textarea "x"
type textarea "olá, preciso alt"
type textarea "x"
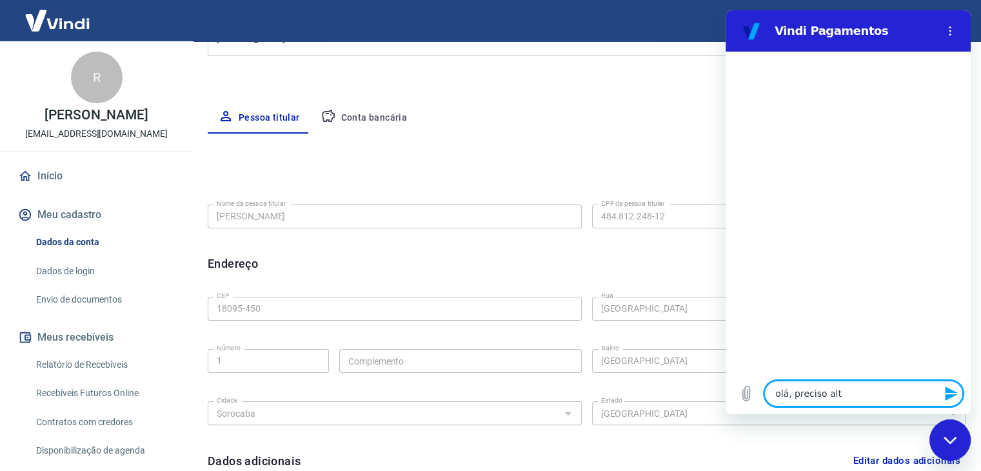
type textarea "olá, preciso alte"
type textarea "x"
type textarea "olá, preciso alter"
type textarea "x"
type textarea "olá, preciso altera"
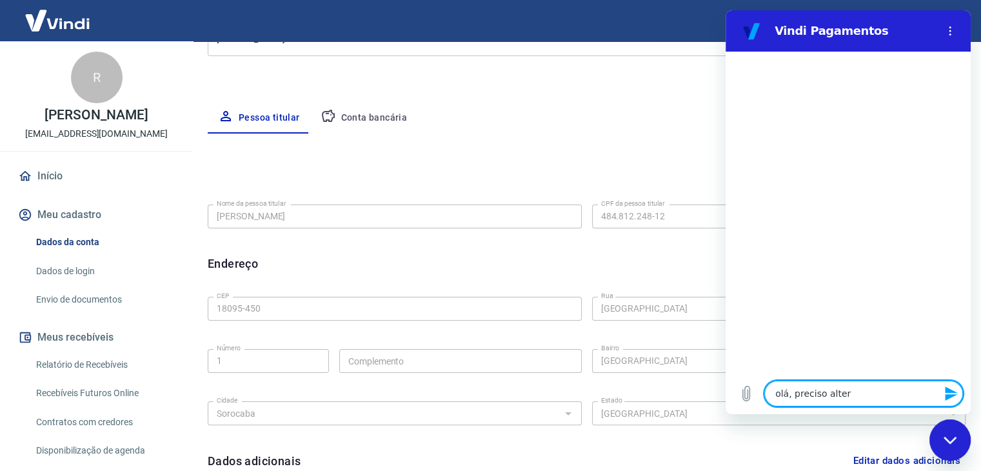
type textarea "x"
type textarea "olá, preciso alterar"
type textarea "x"
type textarea "olá, preciso alterar"
type textarea "x"
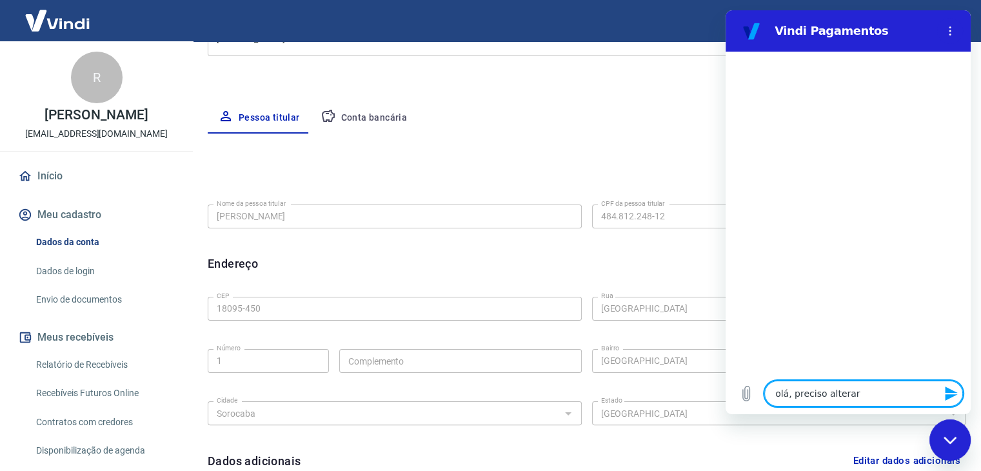
type textarea "olá, preciso alterar o"
type textarea "x"
type textarea "olá, preciso alterar o"
type textarea "x"
type textarea "olá, preciso alterar o C"
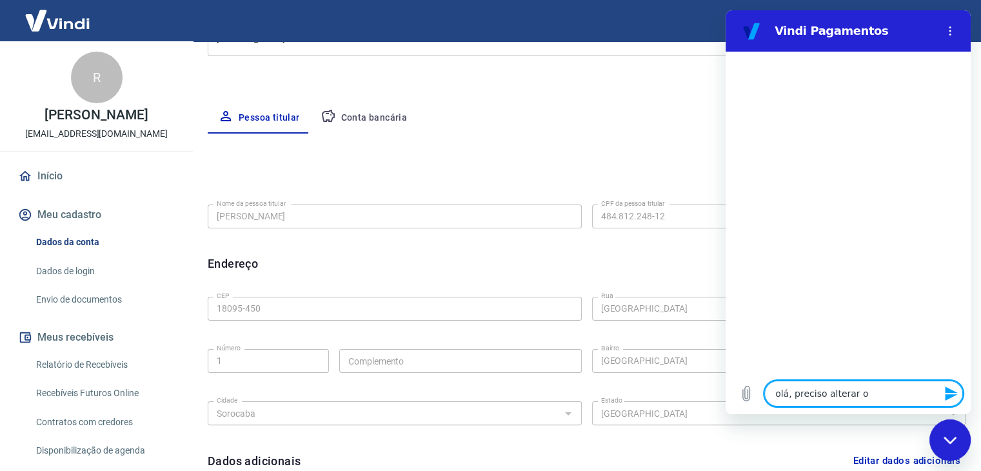
type textarea "x"
type textarea "olá, preciso alterar o CP"
type textarea "x"
type textarea "olá, preciso alterar o CPF"
type textarea "x"
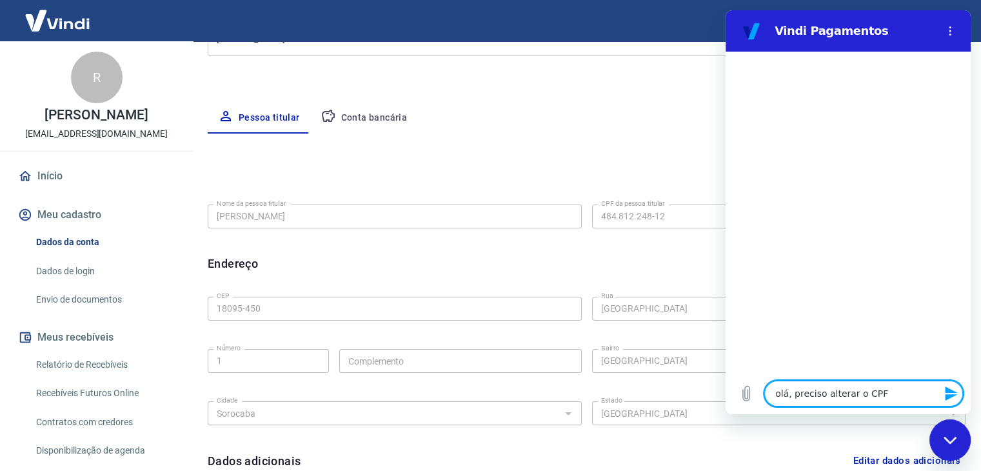
type textarea "olá, preciso alterar o CPF"
type textarea "x"
type textarea "olá, preciso alterar o CPF d"
type textarea "x"
type textarea "olá, preciso alterar o CPF do"
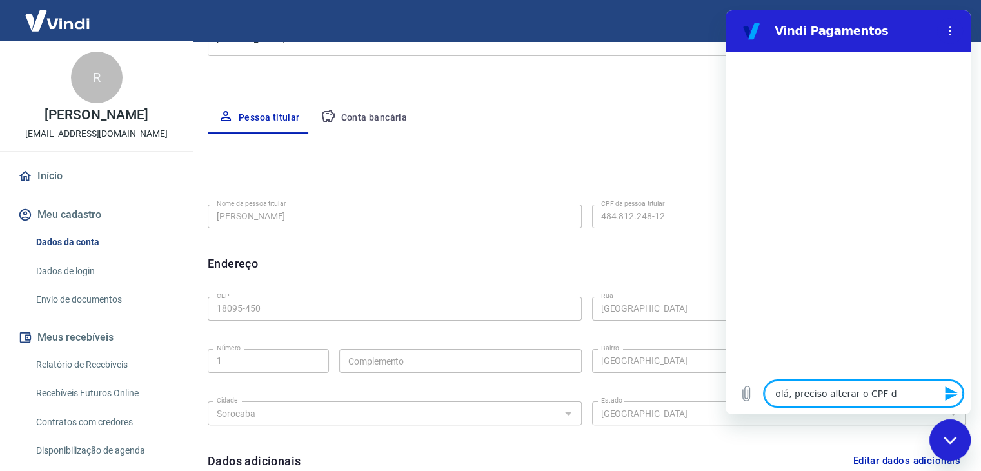
type textarea "x"
type textarea "olá, preciso alterar o CPF do"
type textarea "x"
type textarea "olá, preciso alterar o CPF do t"
type textarea "x"
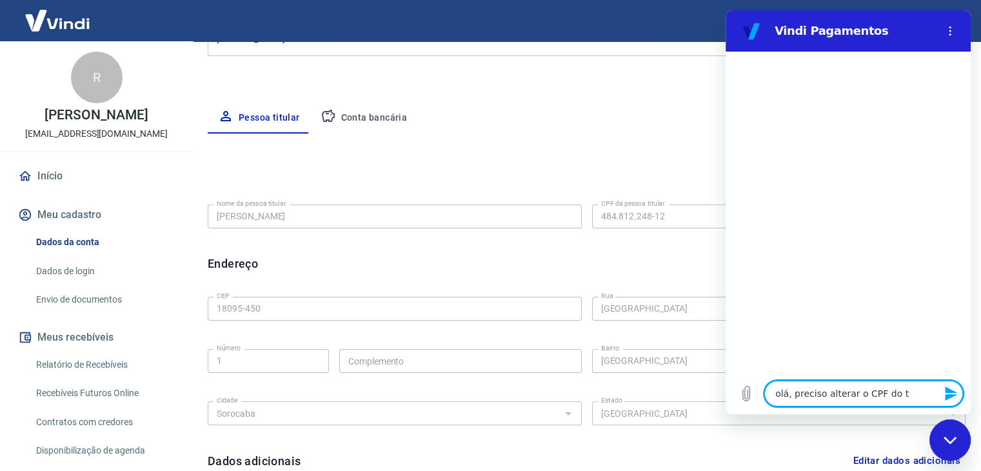
type textarea "olá, preciso alterar o CPF do ti"
type textarea "x"
type textarea "olá, preciso alterar o CPF do tit"
type textarea "x"
type textarea "olá, preciso alterar o CPF do titu"
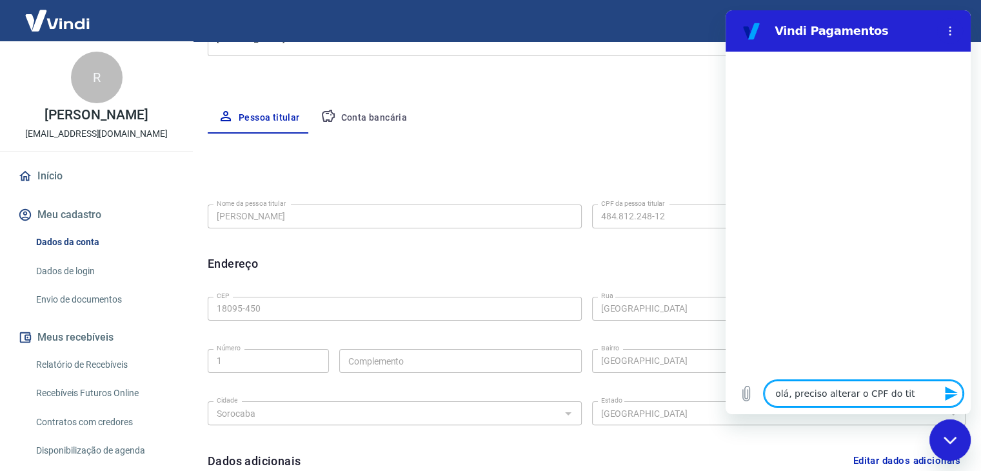
type textarea "x"
type textarea "olá, preciso alterar o CPF do titul"
type textarea "x"
type textarea "olá, preciso alterar o CPF do titula"
type textarea "x"
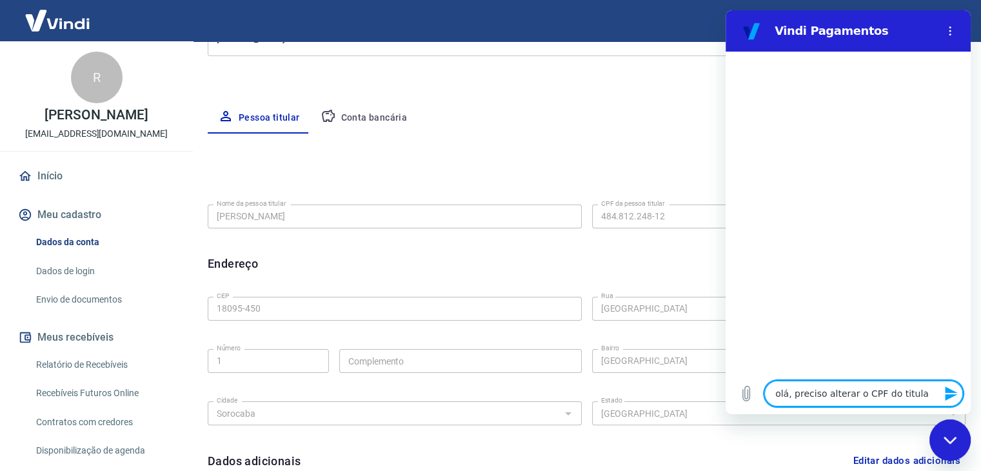
type textarea "olá, preciso alterar o CPF do titular"
type textarea "x"
type textarea "olá, preciso alterar o CPF do titular"
type textarea "x"
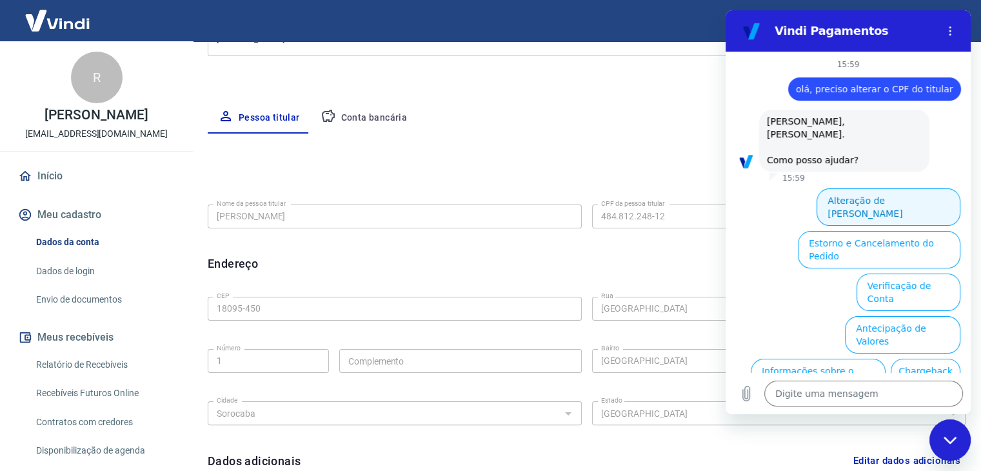
click at [887, 189] on button "Alteração de Dados Cadastrais" at bounding box center [888, 206] width 144 height 37
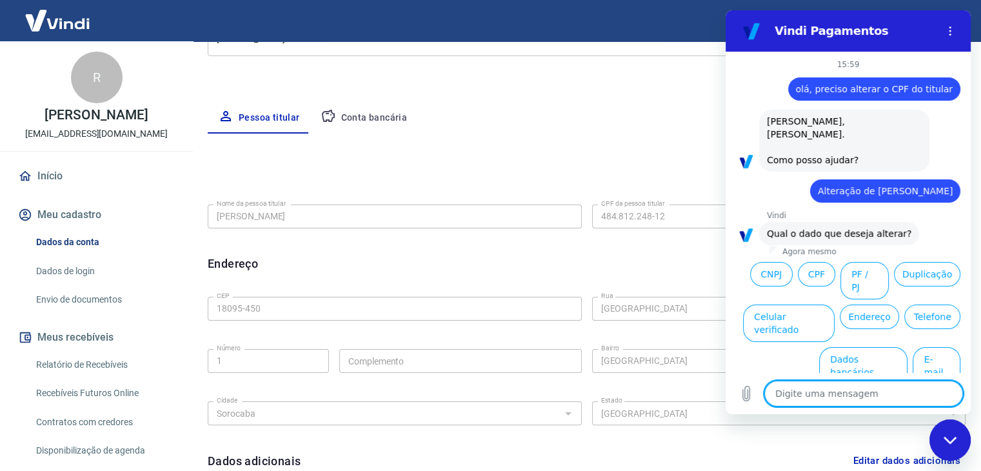
scroll to position [258, 0]
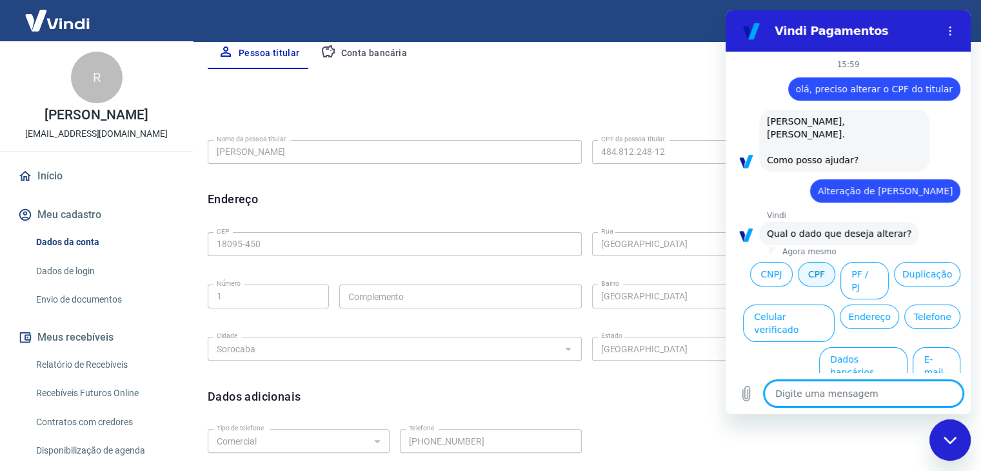
click at [814, 264] on button "CPF" at bounding box center [816, 274] width 37 height 25
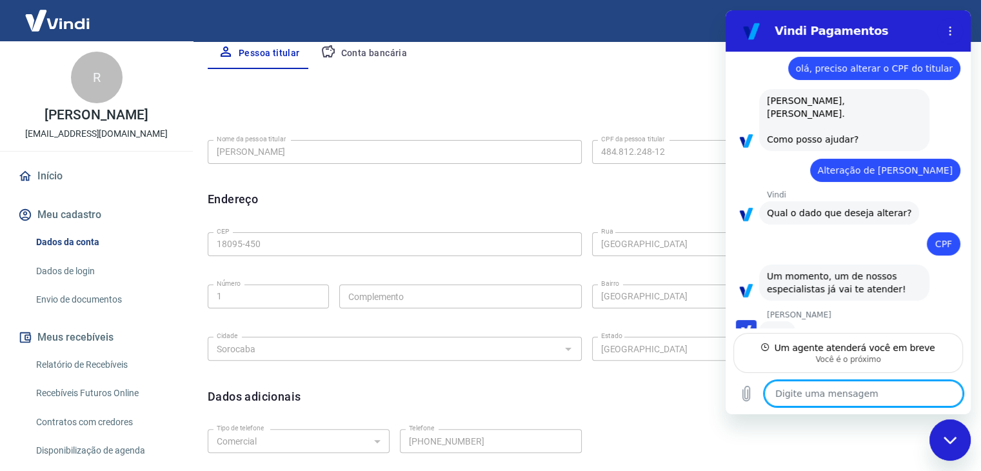
scroll to position [20, 0]
type textarea "x"
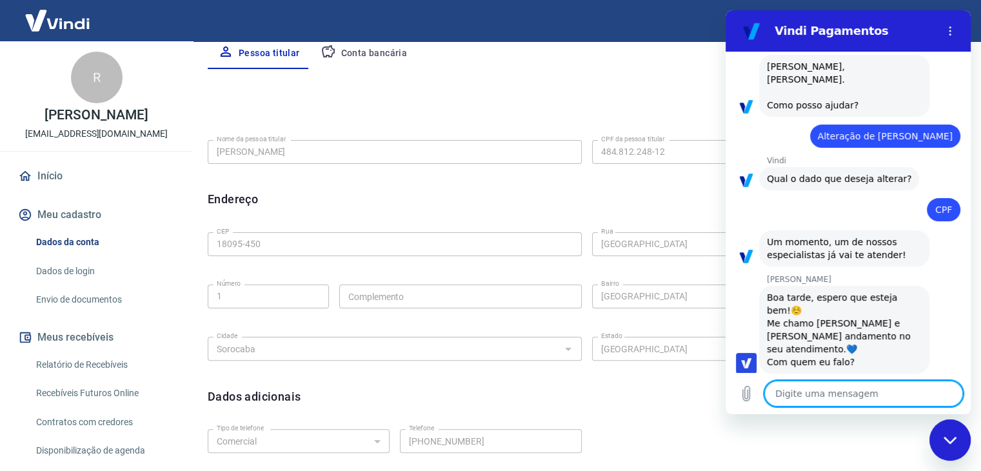
scroll to position [57, 0]
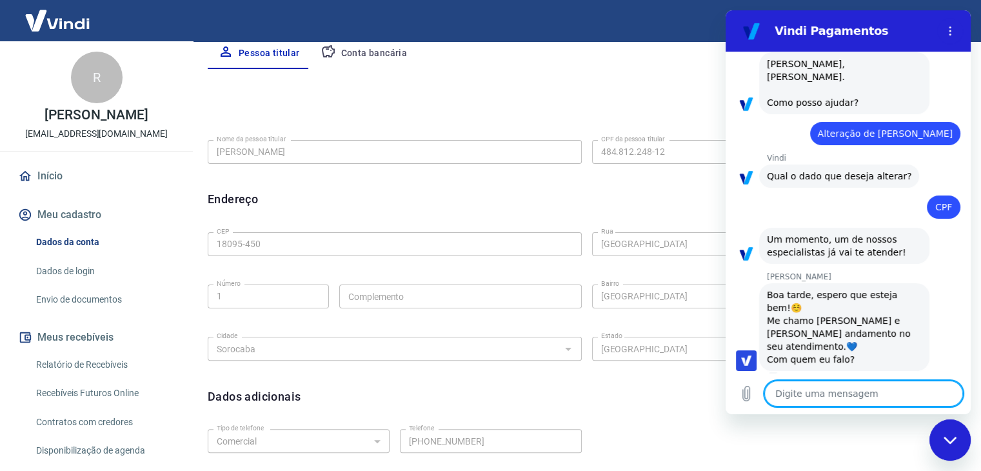
type textarea "i"
type textarea "x"
type textarea "i"
type textarea "x"
type textarea "i g"
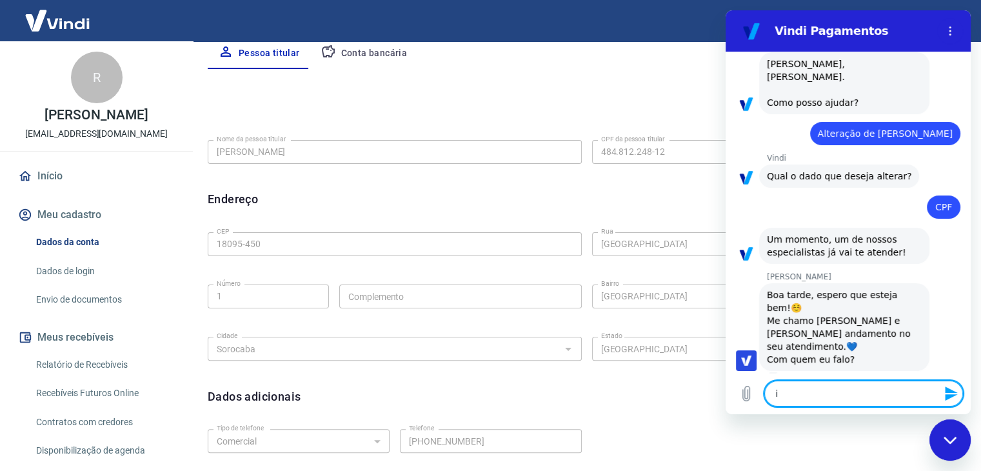
type textarea "x"
type textarea "i ga"
type textarea "x"
type textarea "i g"
type textarea "x"
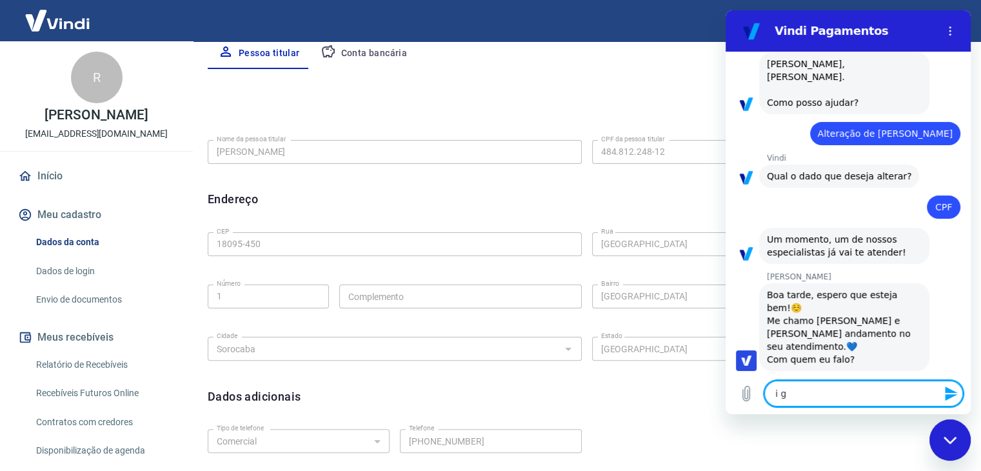
type textarea "i"
type textarea "x"
type textarea "i"
type textarea "x"
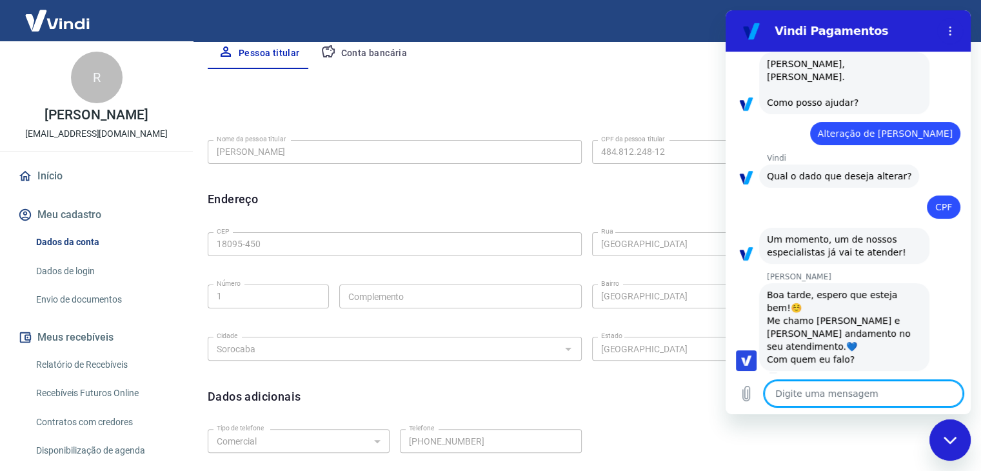
type textarea "O"
type textarea "x"
type textarea "Oi"
type textarea "x"
type textarea "Oi"
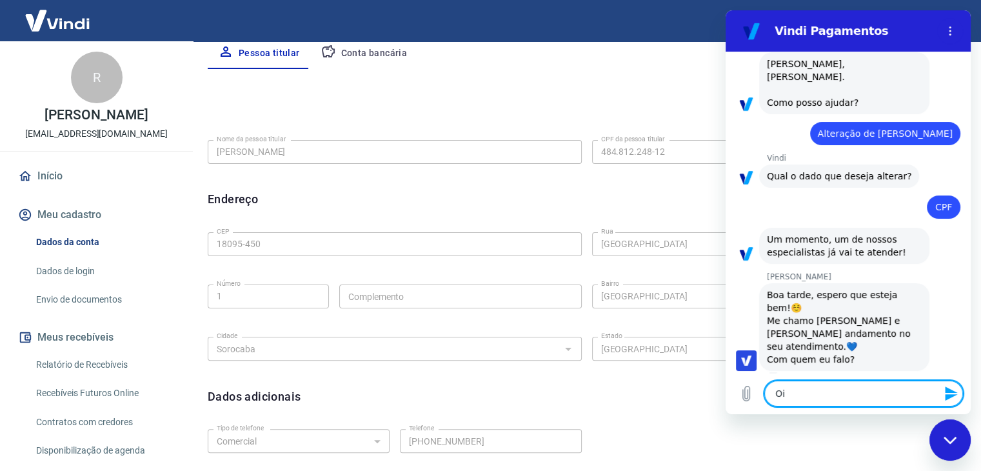
type textarea "x"
type textarea "Oi g"
type textarea "x"
type textarea "Oi ga"
type textarea "x"
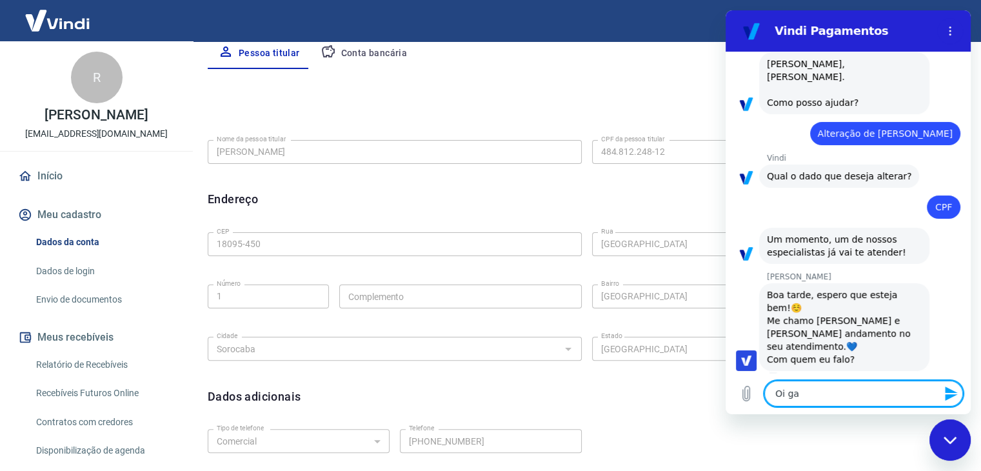
type textarea "Oi gab"
type textarea "x"
type textarea "Oi gabr"
type textarea "x"
type textarea "Oi gabri"
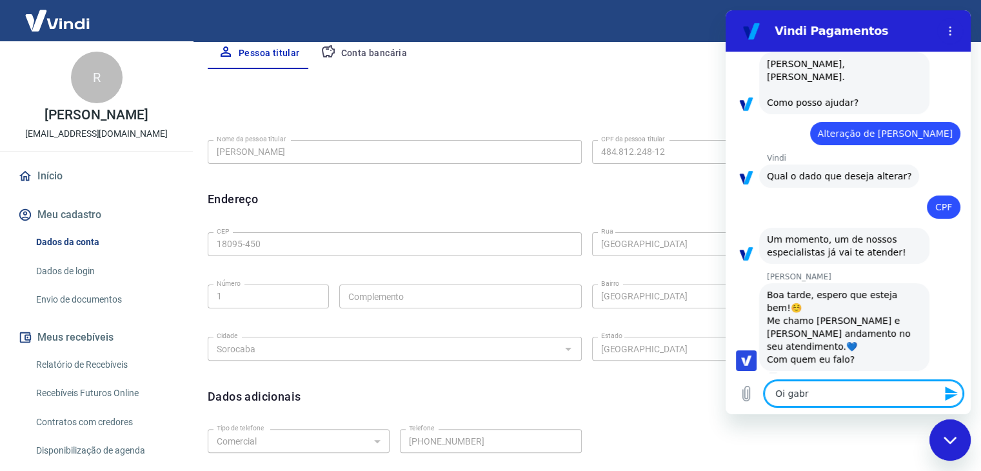
type textarea "x"
type textarea "Oi gabrie"
type textarea "x"
type textarea "Oi gabriel"
type textarea "x"
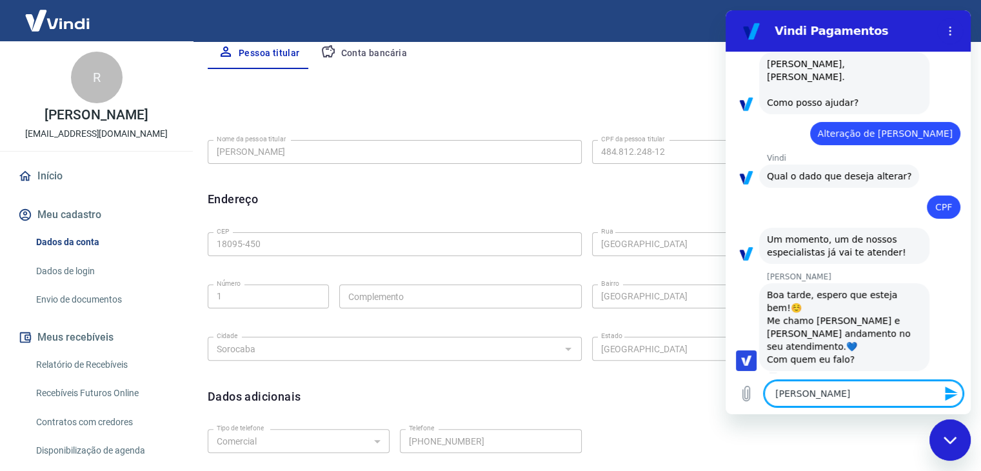
type textarea "Oi gabriele"
type textarea "x"
type textarea "Oi gabriel"
type textarea "x"
type textarea "Oi gabriell"
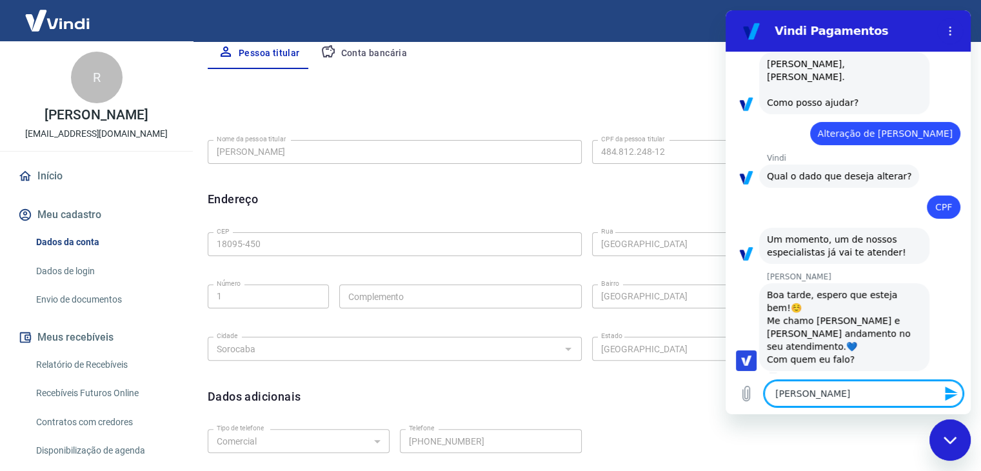
type textarea "x"
type textarea "Oi gabrielle"
type textarea "x"
type textarea "Oi gabrielle"
type textarea "x"
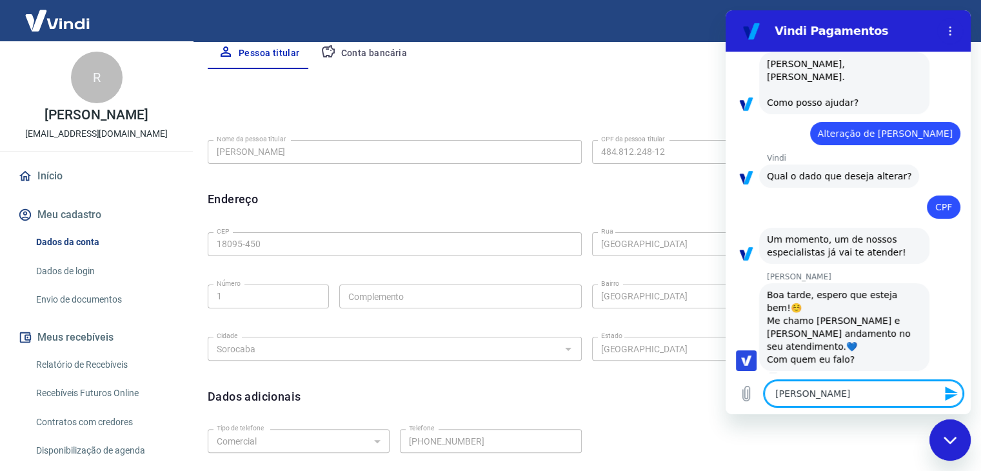
type textarea "Oi gabrielle t"
type textarea "x"
type textarea "Oi gabrielle tu"
type textarea "x"
type textarea "Oi gabrielle tud"
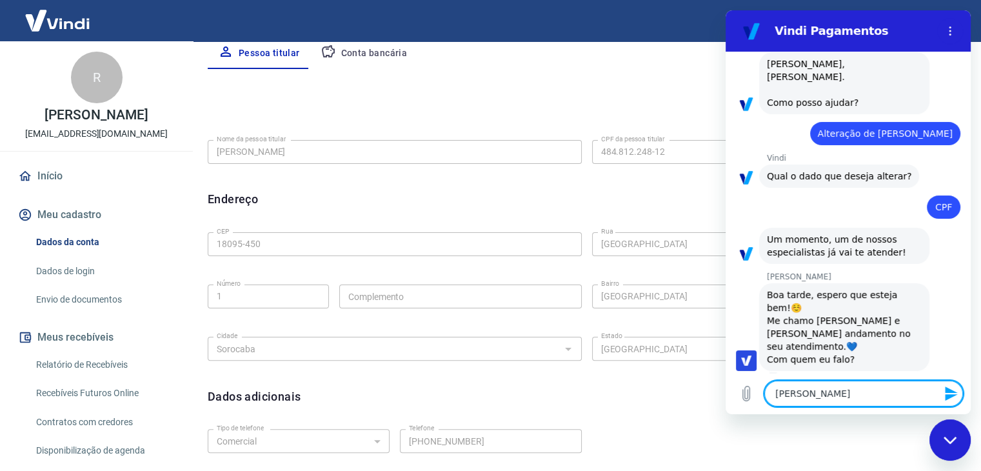
type textarea "x"
type textarea "Oi gabrielle tudo"
type textarea "x"
type textarea "Oi gabrielle tudo"
type textarea "x"
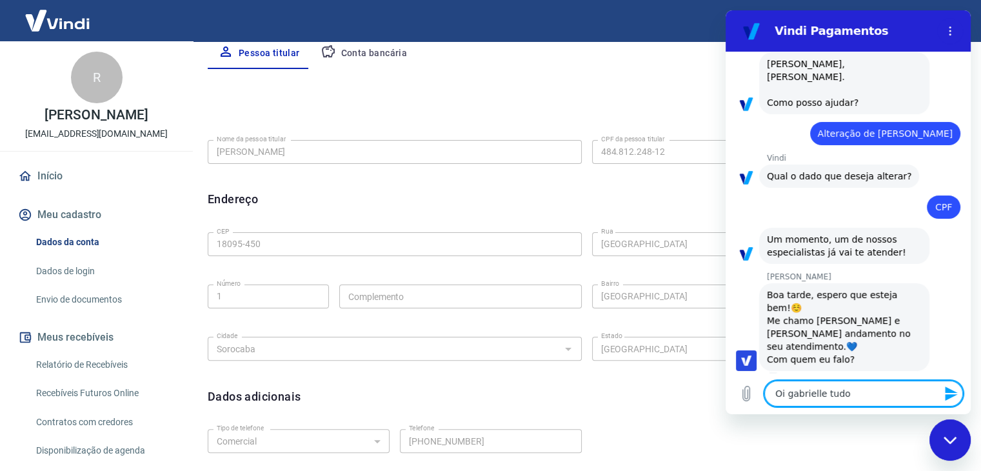
type textarea "Oi gabrielle tudo b"
type textarea "x"
type textarea "Oi gabrielle tudo be"
type textarea "x"
type textarea "Oi gabrielle tudo bem"
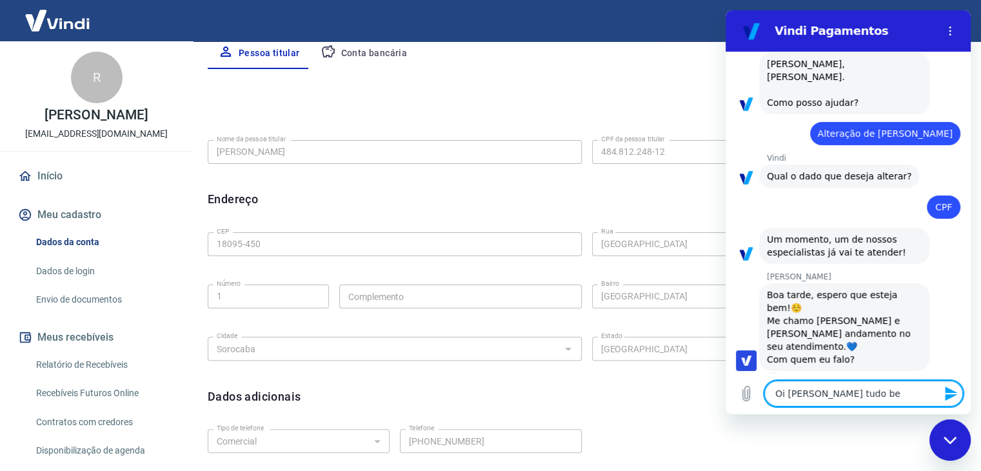
type textarea "x"
type textarea "Oi gabrielle tudo bem?"
type textarea "x"
type textarea "Oi gabrielle tudo bem?"
type textarea "x"
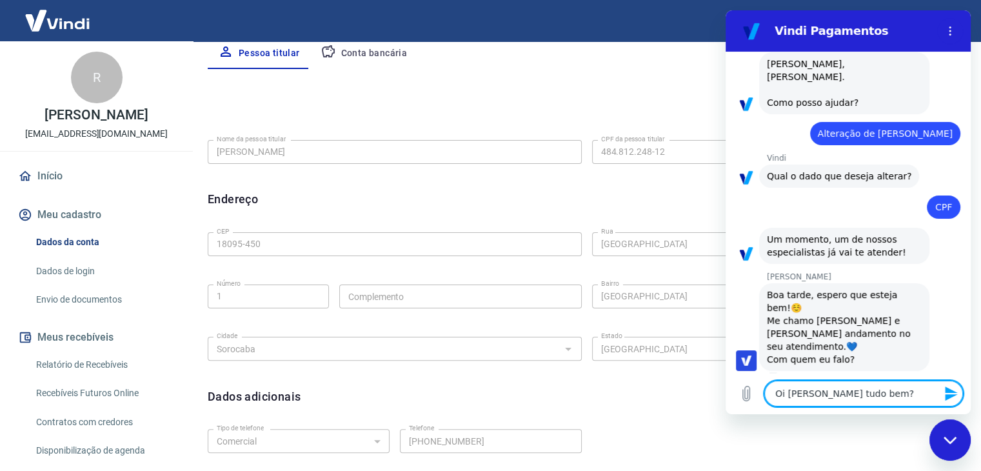
type textarea "Oi gabrielle tudo bem? e"
type textarea "x"
type textarea "Oi gabrielle tudo bem?"
type textarea "x"
type textarea "Oi gabrielle tudo bem? v"
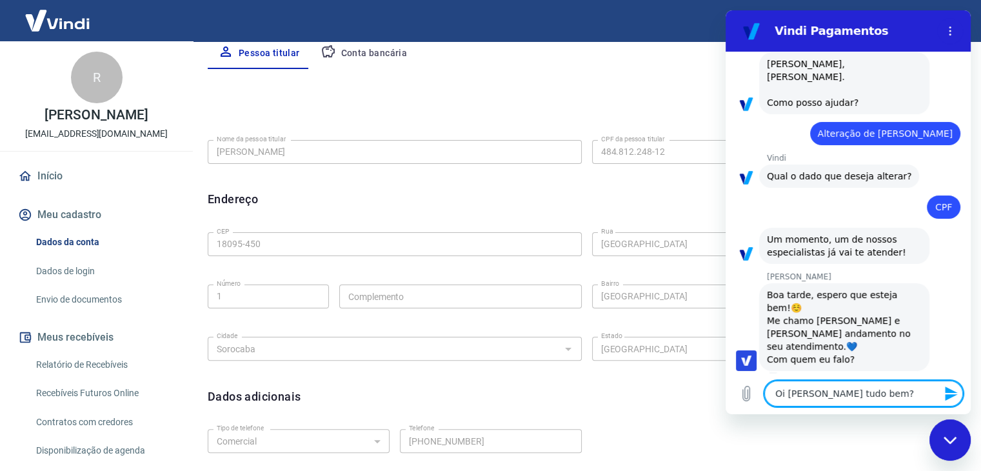
type textarea "x"
type textarea "Oi gabrielle tudo bem? vc"
type textarea "x"
type textarea "Oi gabrielle tudo bem? vc"
type textarea "x"
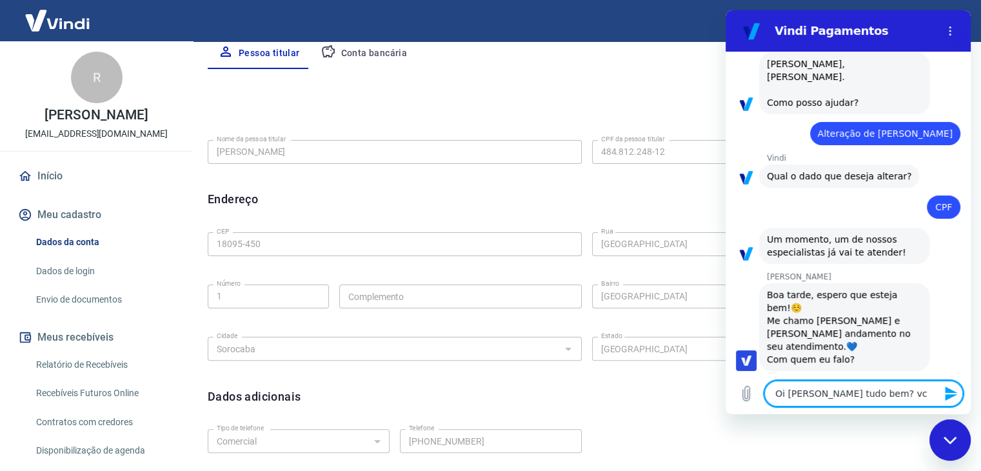
type textarea "Oi gabrielle tudo bem? vc f"
type textarea "x"
type textarea "Oi gabrielle tudo bem? vc fa"
type textarea "x"
type textarea "Oi gabrielle tudo bem? vc fal"
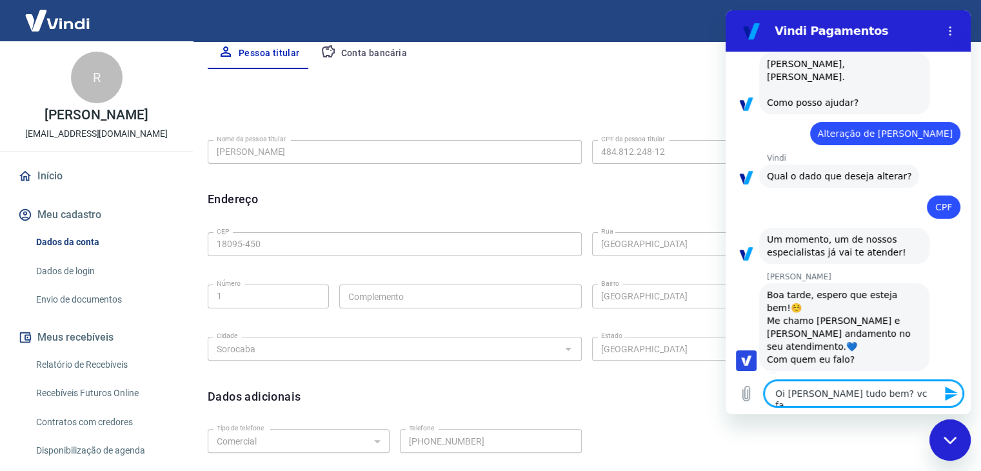
type textarea "x"
type textarea "Oi gabrielle tudo bem? vc fala"
type textarea "x"
type textarea "Oi gabrielle tudo bem? vc fala"
type textarea "x"
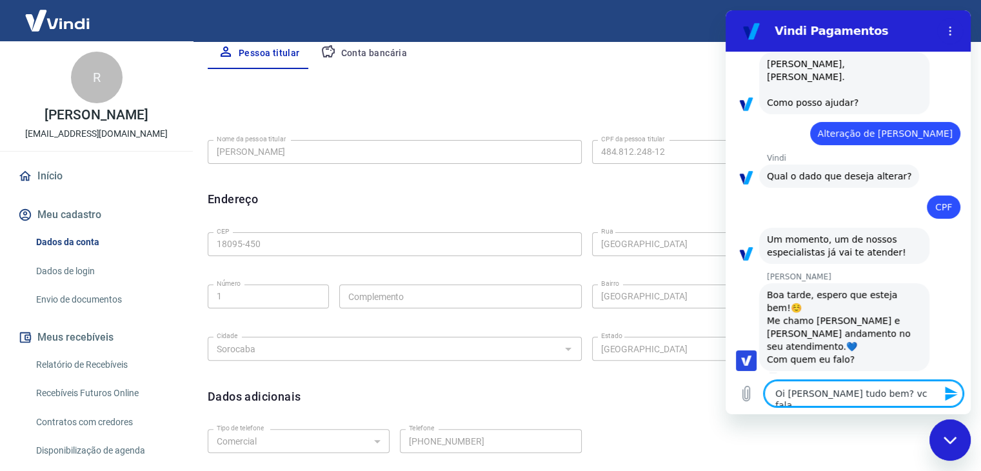
type textarea "Oi gabrielle tudo bem? vc fala c"
type textarea "x"
type textarea "Oi gabrielle tudo bem? vc fala co"
type textarea "x"
type textarea "Oi gabrielle tudo bem? vc fala com"
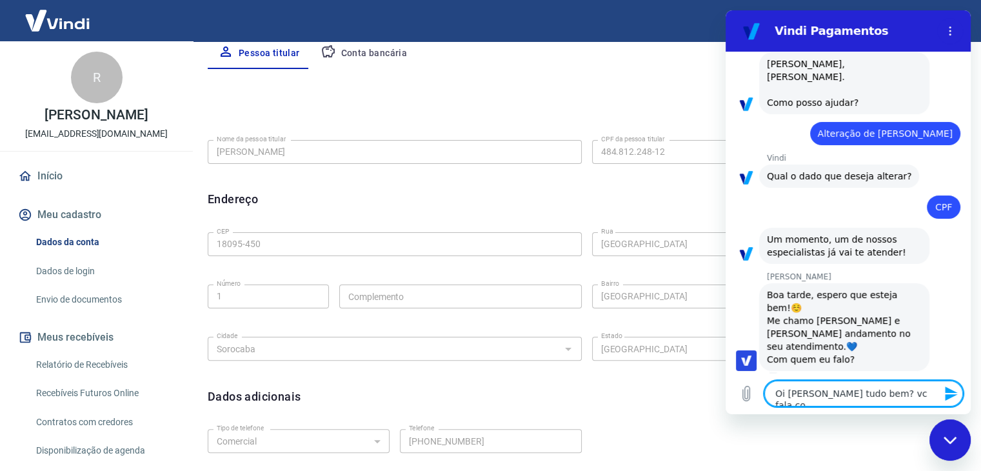
type textarea "x"
type textarea "Oi gabrielle tudo bem? vc fala com"
type textarea "x"
type textarea "Oi gabrielle tudo bem? vc fala com a"
type textarea "x"
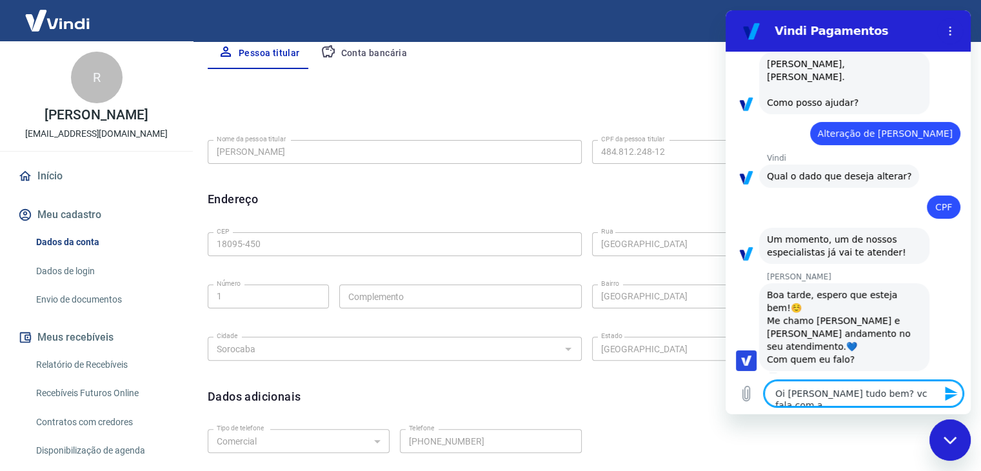
type textarea "Oi gabrielle tudo bem? vc fala com a"
type textarea "x"
type textarea "Oi gabrielle tudo bem? vc fala com a T"
type textarea "x"
type textarea "Oi gabrielle tudo bem? vc fala com a Ta"
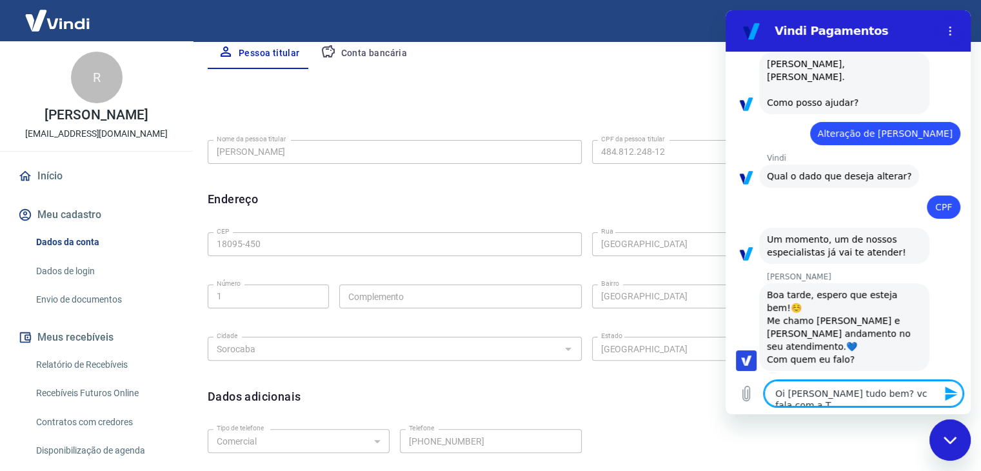
type textarea "x"
type textarea "Oi gabrielle tudo bem? vc fala com a Tai"
type textarea "x"
type textarea "Oi gabrielle tudo bem? vc fala com a Tain"
type textarea "x"
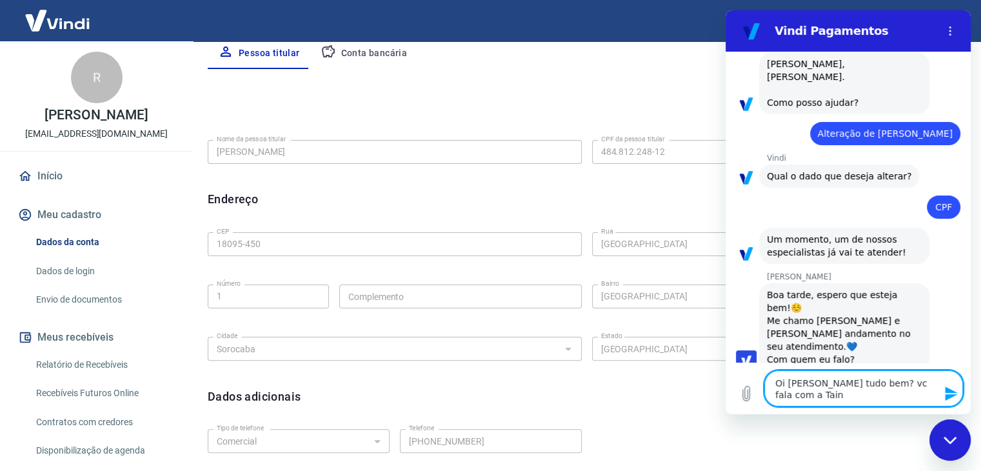
type textarea "Oi gabrielle tudo bem? vc fala com a Tainá"
type textarea "x"
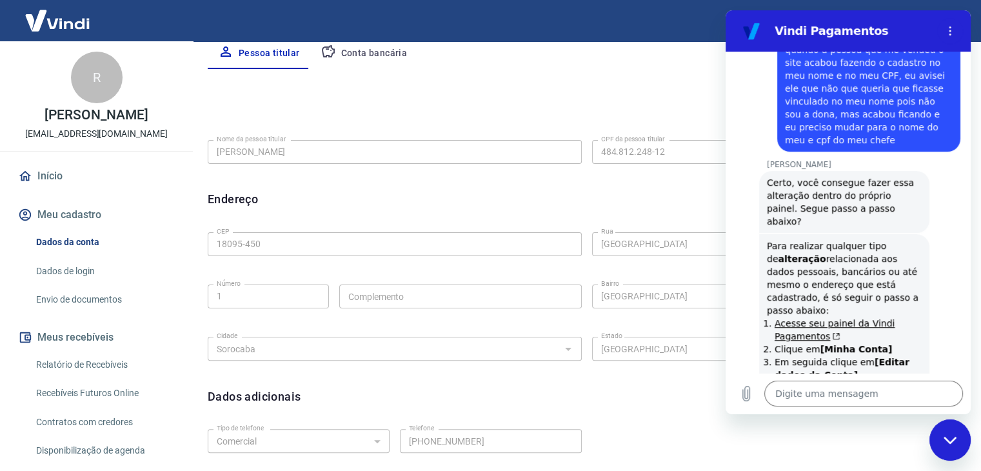
scroll to position [524, 0]
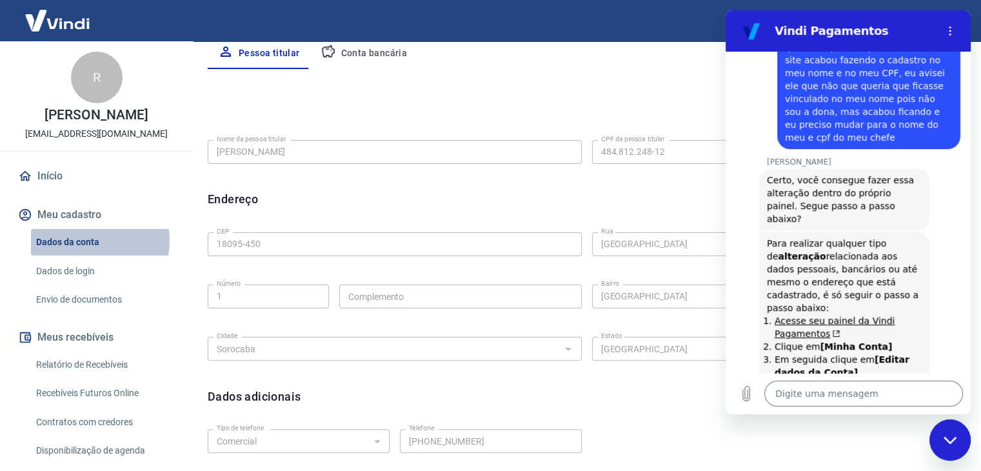
click at [73, 240] on link "Dados da conta" at bounding box center [104, 242] width 146 height 26
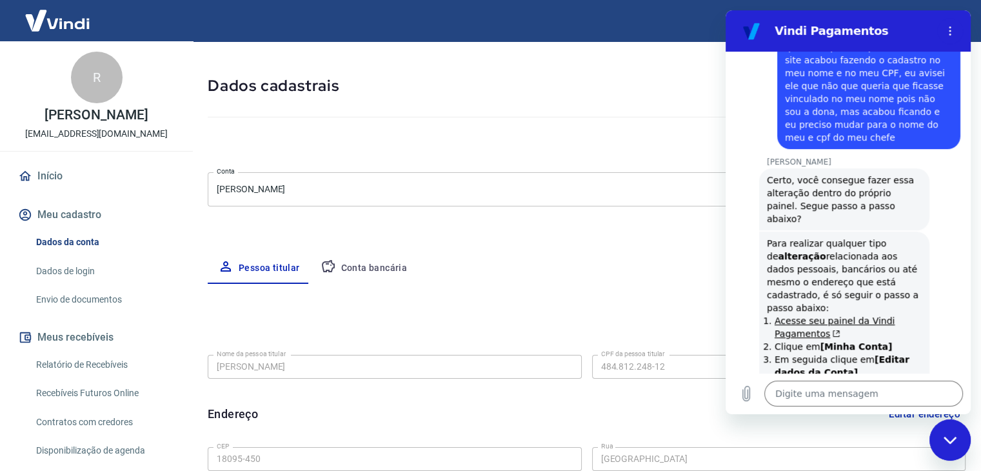
scroll to position [0, 0]
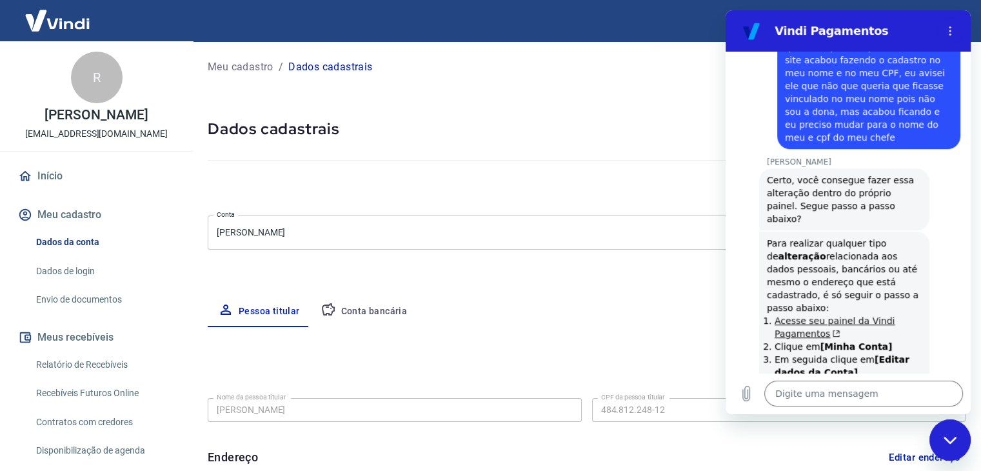
click at [813, 315] on link "Acesse seu painel da Vindi Pagamentos" at bounding box center [834, 326] width 120 height 23
click at [834, 395] on textarea at bounding box center [863, 393] width 199 height 26
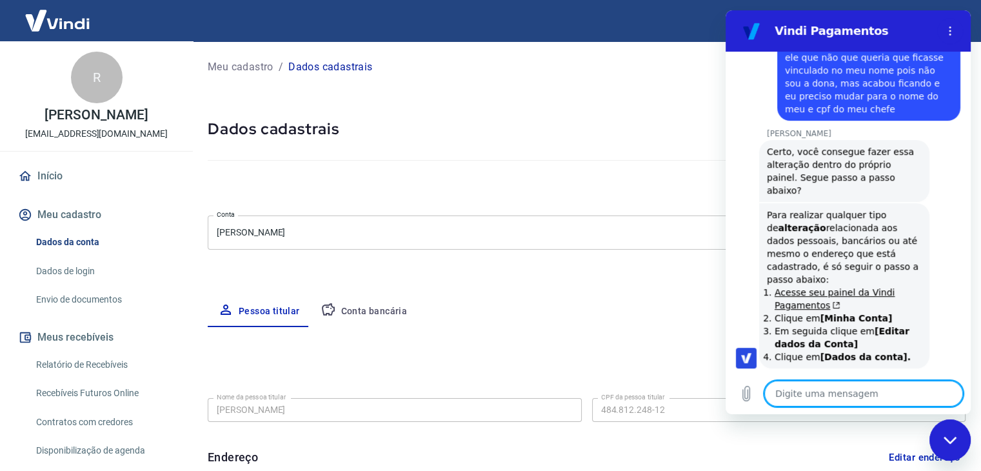
scroll to position [555, 0]
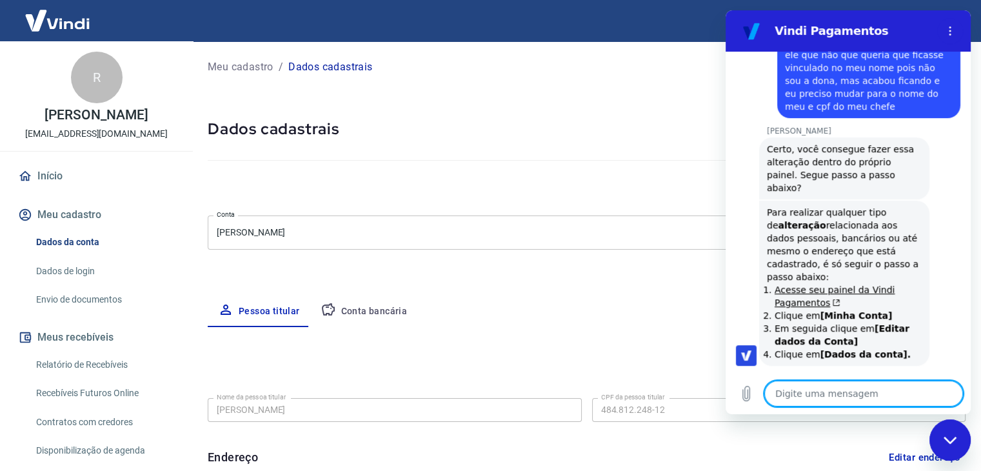
click at [799, 384] on textarea at bounding box center [863, 393] width 199 height 26
click at [800, 385] on textarea at bounding box center [863, 393] width 199 height 26
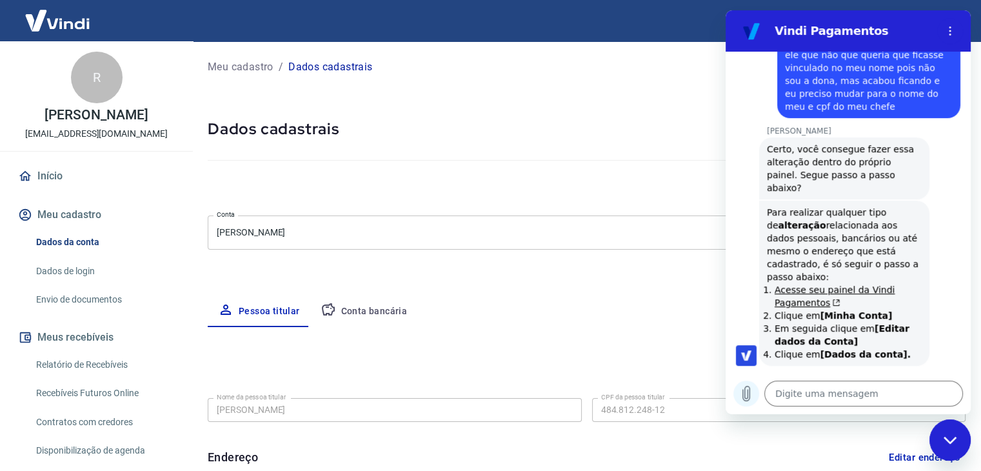
click at [749, 395] on icon "Carregar arquivo" at bounding box center [745, 393] width 15 height 15
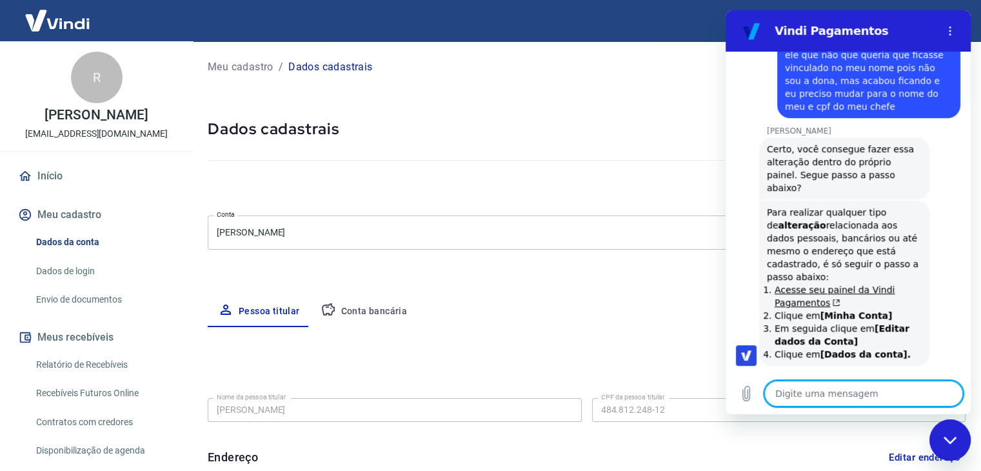
click at [867, 389] on textarea at bounding box center [863, 393] width 199 height 26
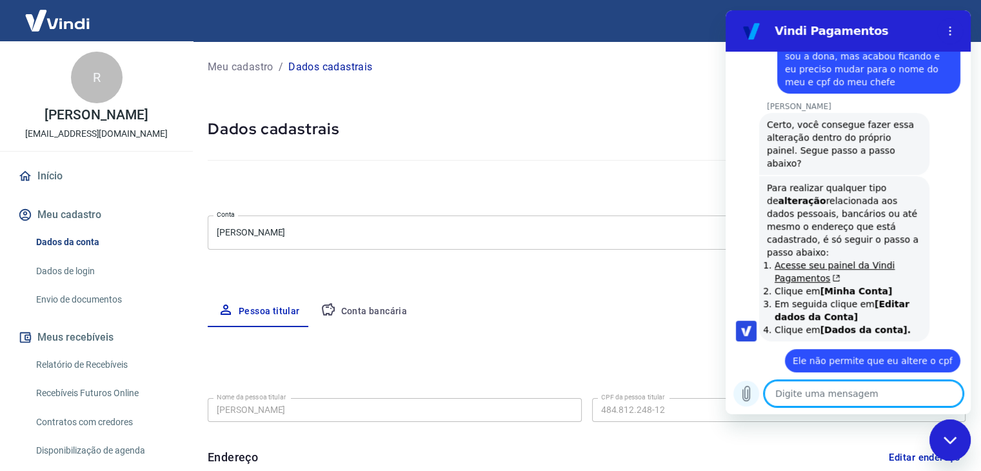
click at [748, 400] on button "Carregar arquivo" at bounding box center [746, 393] width 26 height 26
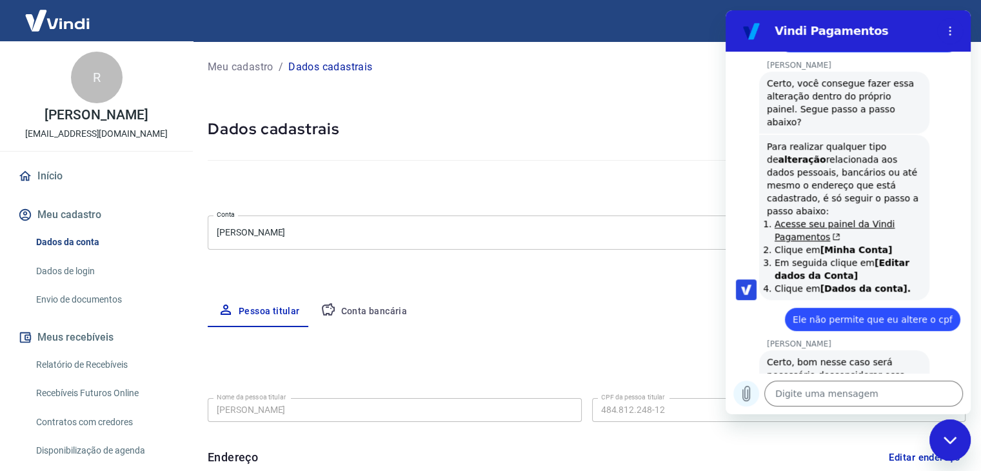
scroll to position [624, 0]
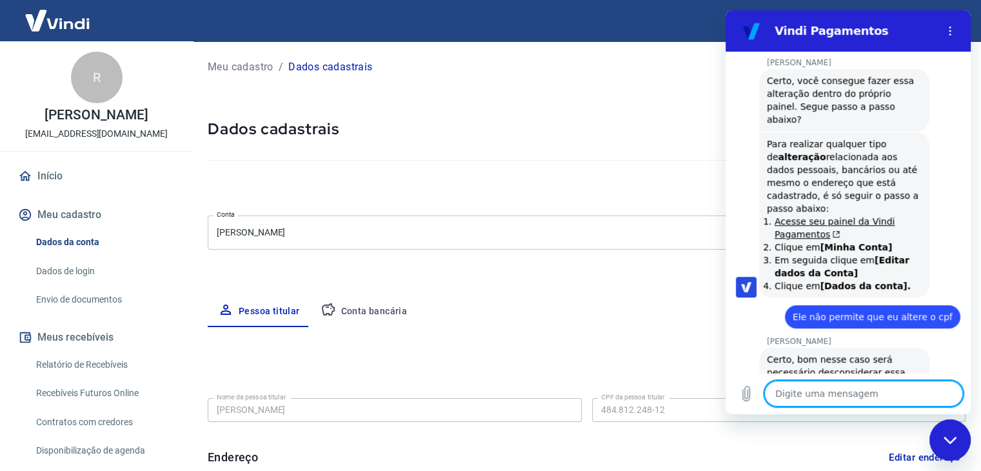
click at [839, 393] on textarea at bounding box center [863, 393] width 199 height 26
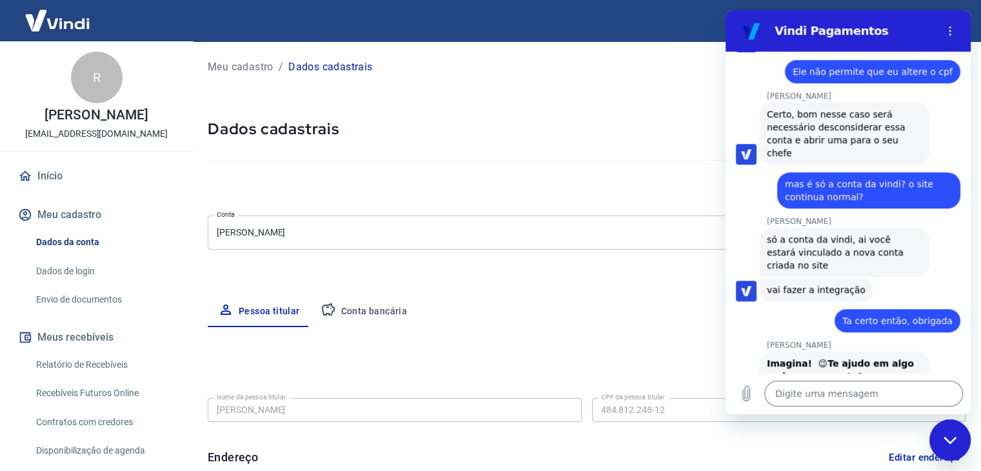
scroll to position [871, 0]
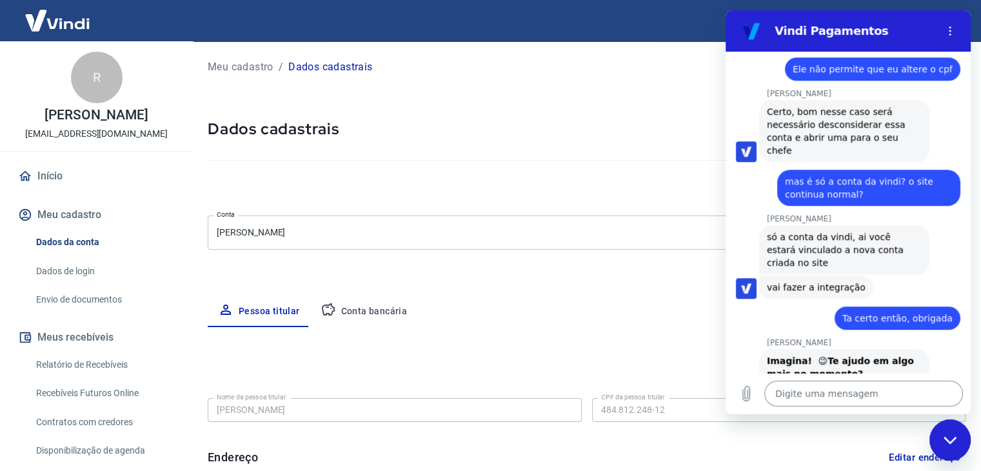
click at [826, 394] on textarea at bounding box center [863, 393] width 199 height 26
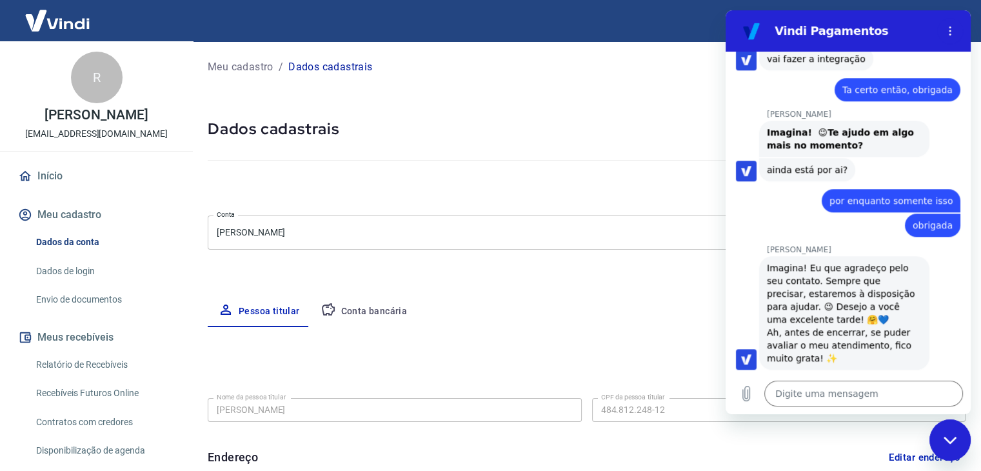
scroll to position [1132, 0]
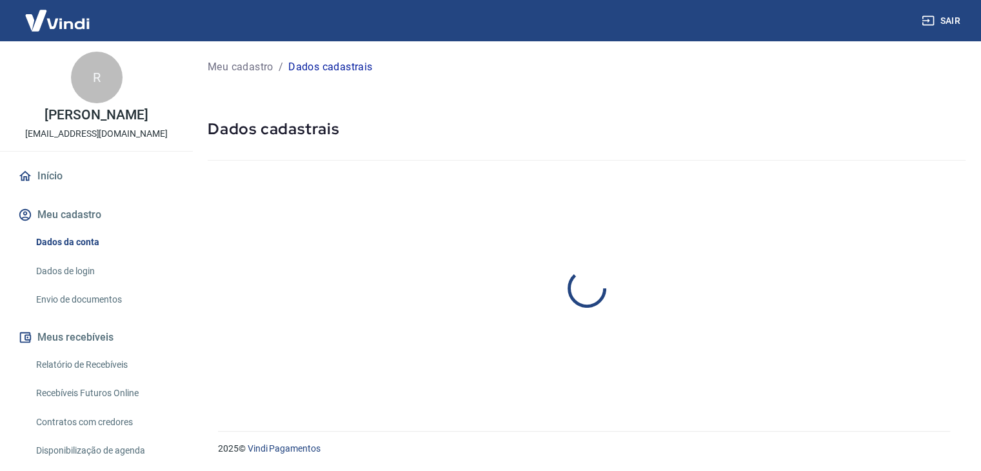
select select "SP"
select select "business"
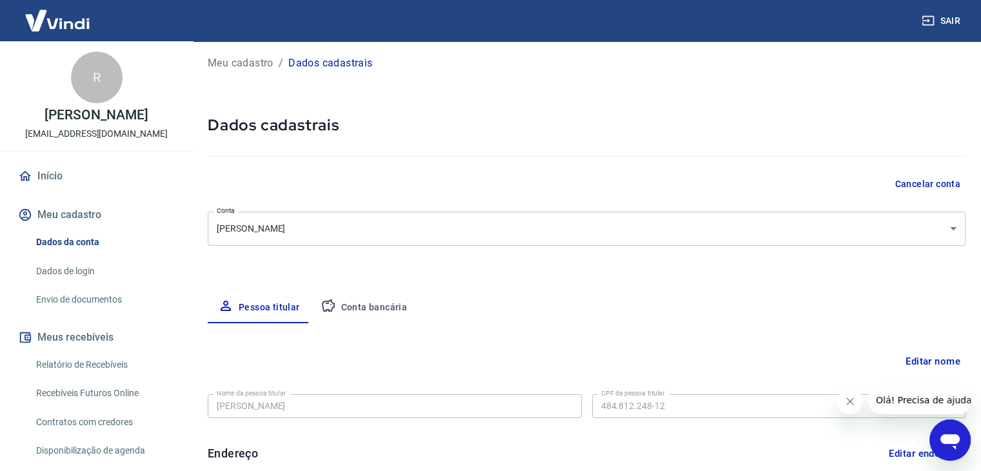
scroll to position [129, 0]
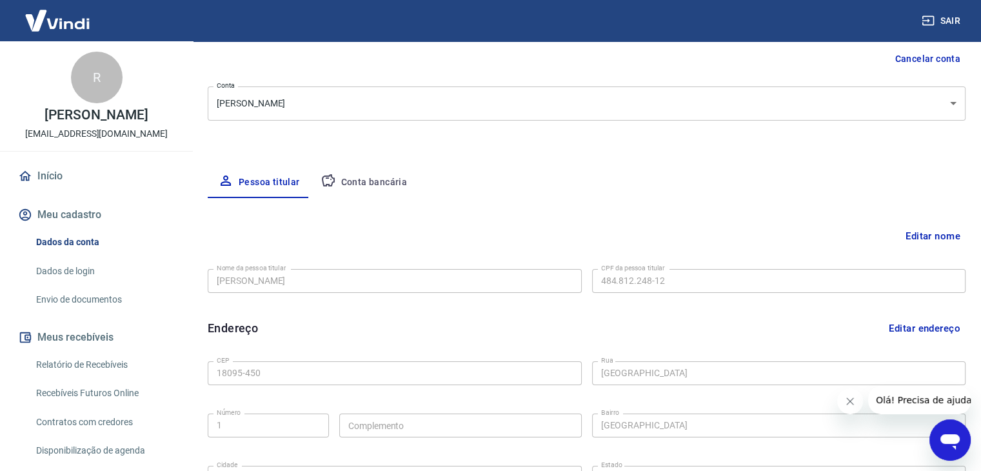
click at [922, 235] on button "Editar nome" at bounding box center [932, 236] width 65 height 25
